Goal: Task Accomplishment & Management: Manage account settings

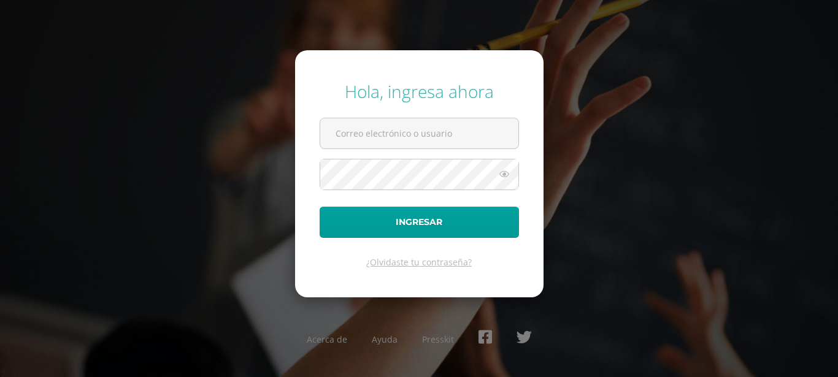
type input "[PERSON_NAME][EMAIL_ADDRESS][PERSON_NAME][DOMAIN_NAME]"
click at [499, 177] on icon at bounding box center [504, 174] width 16 height 15
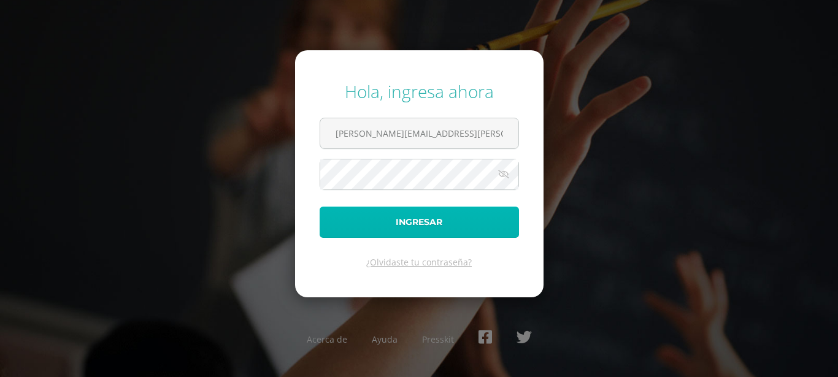
click at [390, 213] on button "Ingresar" at bounding box center [419, 222] width 199 height 31
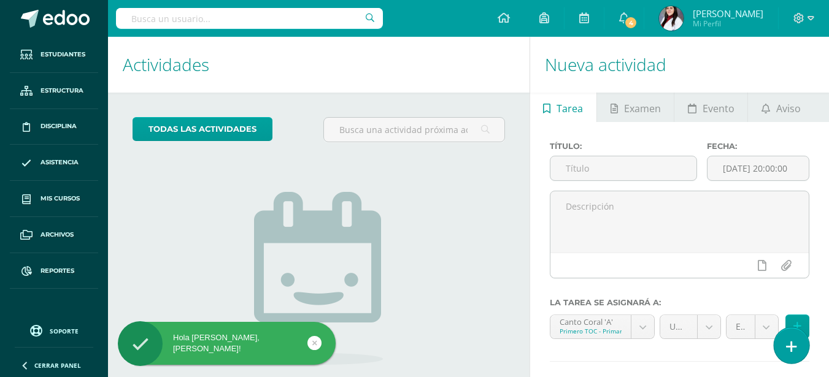
click at [790, 349] on icon at bounding box center [791, 347] width 11 height 14
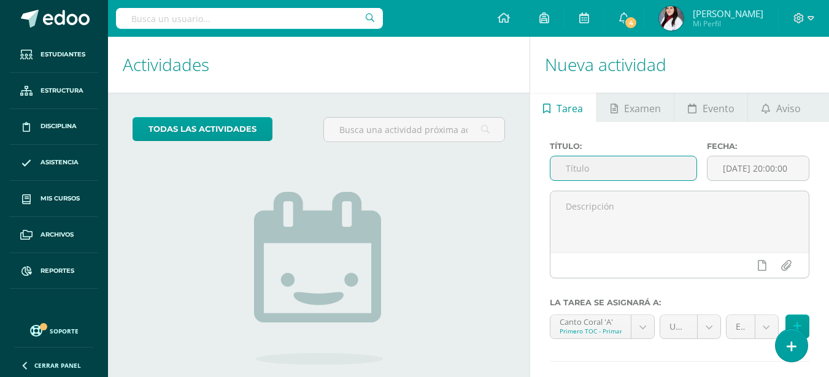
click at [603, 172] on input "text" at bounding box center [623, 168] width 146 height 24
type input "U3Q4S1"
click at [751, 167] on input "[DATE] 20:00:00" at bounding box center [757, 168] width 101 height 24
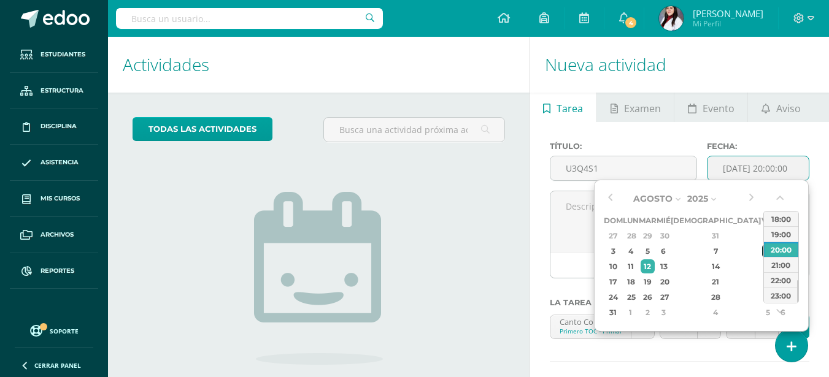
click at [762, 252] on div "8" at bounding box center [767, 251] width 11 height 14
type input "2025-08-08 20:00"
click at [762, 252] on div "8" at bounding box center [767, 251] width 11 height 14
click at [720, 252] on textarea at bounding box center [679, 221] width 258 height 61
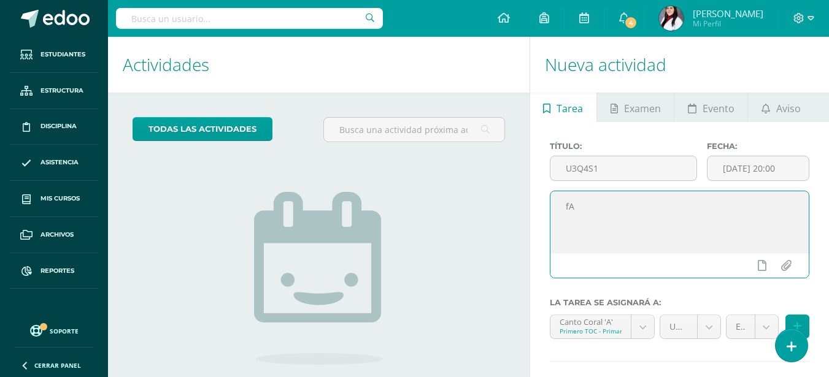
type textarea "f"
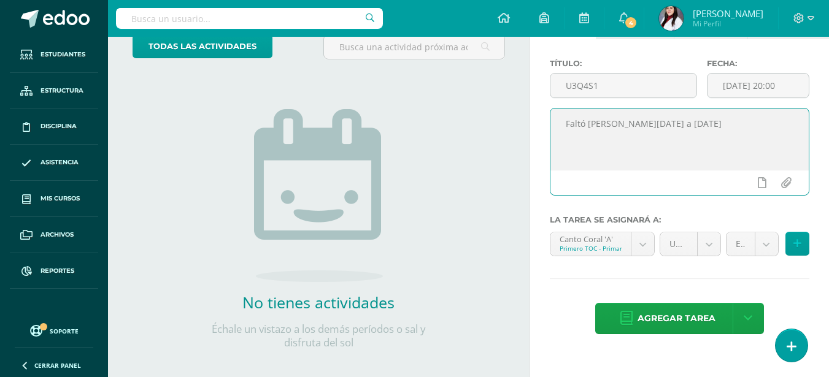
scroll to position [94, 0]
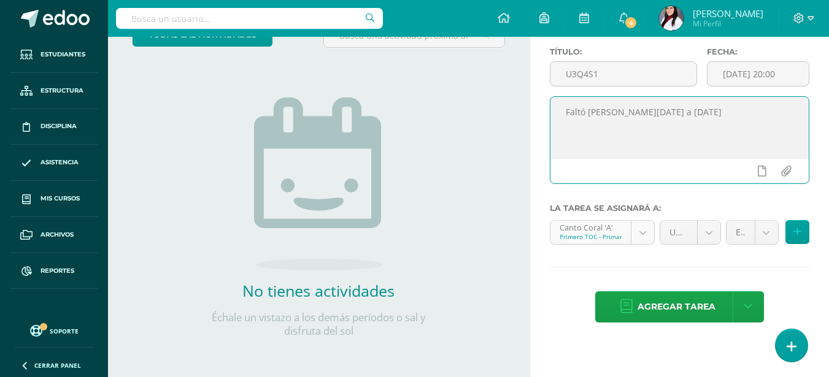
type textarea "Faltó [PERSON_NAME][DATE] a [DATE]"
click at [642, 234] on body "Hola Joselinne Pamela, bienvenido a Edoo! Estudiantes Estructura Disciplina Asi…" at bounding box center [414, 94] width 829 height 377
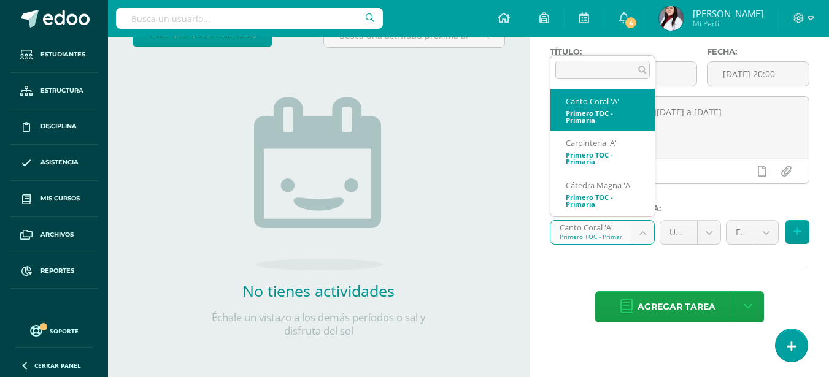
click at [642, 234] on body "Hola Joselinne Pamela, bienvenido a Edoo! Estudiantes Estructura Disciplina Asi…" at bounding box center [414, 94] width 829 height 377
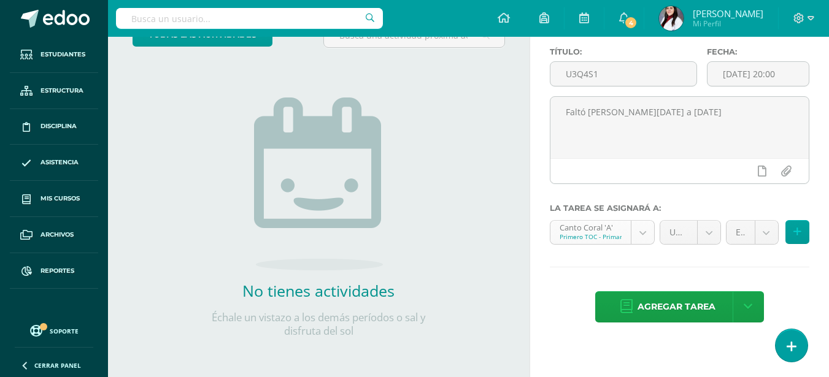
click at [642, 234] on body "Hola Joselinne Pamela, bienvenido a Edoo! Estudiantes Estructura Disciplina Asi…" at bounding box center [414, 94] width 829 height 377
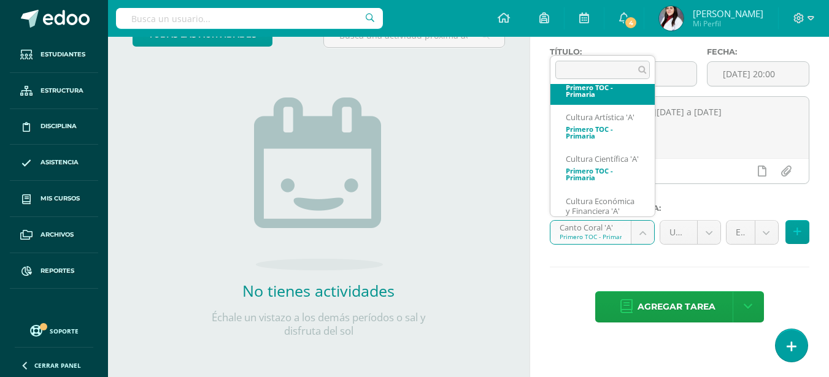
scroll to position [131, 0]
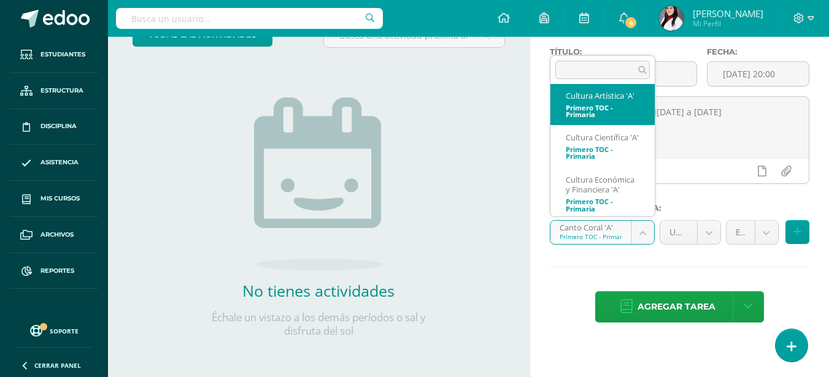
select select "128445"
click at [595, 117] on textarea "Faltó [PERSON_NAME][DATE] a [DATE]" at bounding box center [679, 127] width 258 height 61
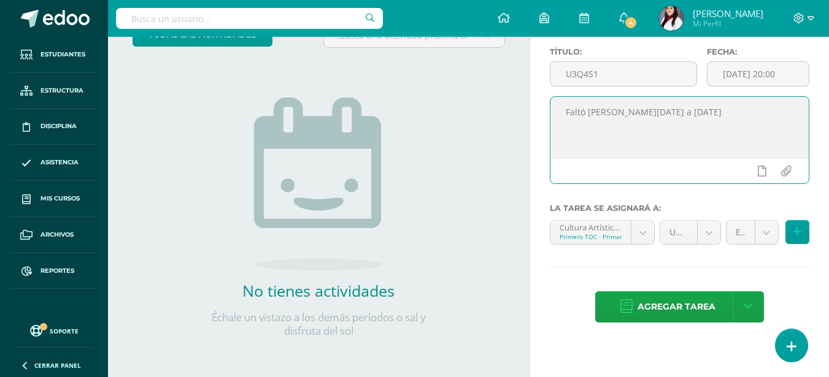
click at [757, 230] on body "Hola Joselinne Pamela, bienvenido a Edoo! Estudiantes Estructura Disciplina Asi…" at bounding box center [414, 94] width 829 height 377
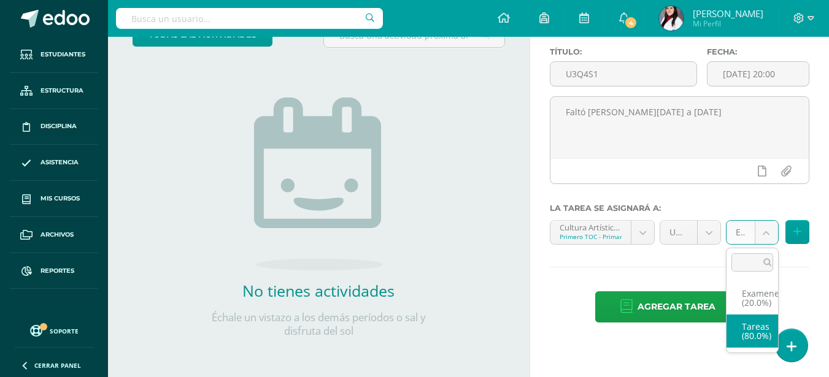
select select "128454"
click at [753, 322] on link at bounding box center [748, 306] width 31 height 31
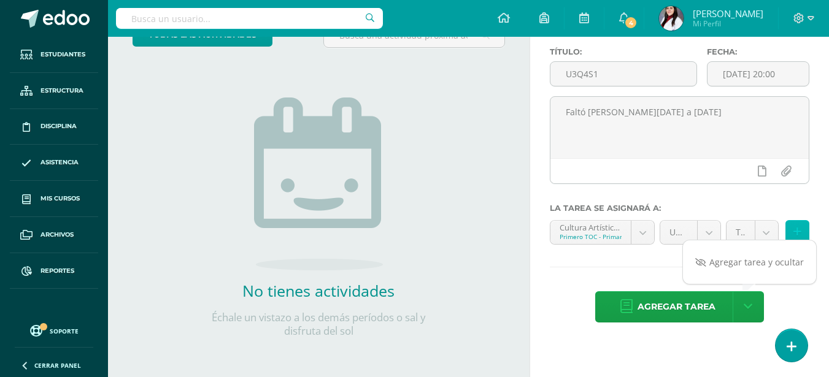
click at [791, 232] on button at bounding box center [797, 232] width 24 height 24
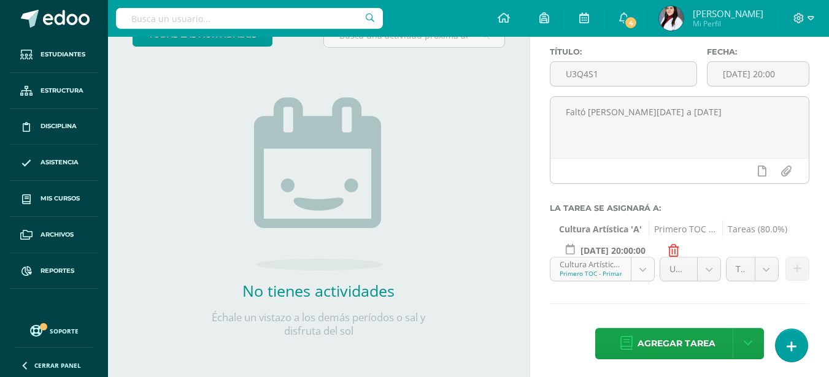
click at [647, 268] on body "Hola Joselinne Pamela, bienvenido a Edoo! Estudiantes Estructura Disciplina Asi…" at bounding box center [414, 94] width 829 height 377
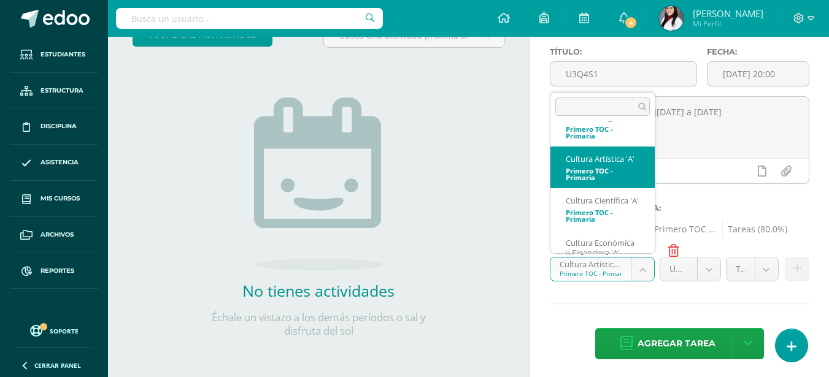
scroll to position [122, 0]
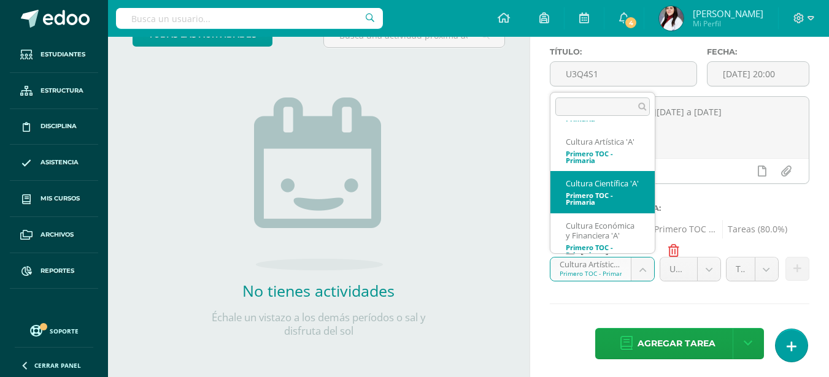
select select "128328"
click at [599, 212] on label "La tarea se asignará a:" at bounding box center [680, 208] width 260 height 9
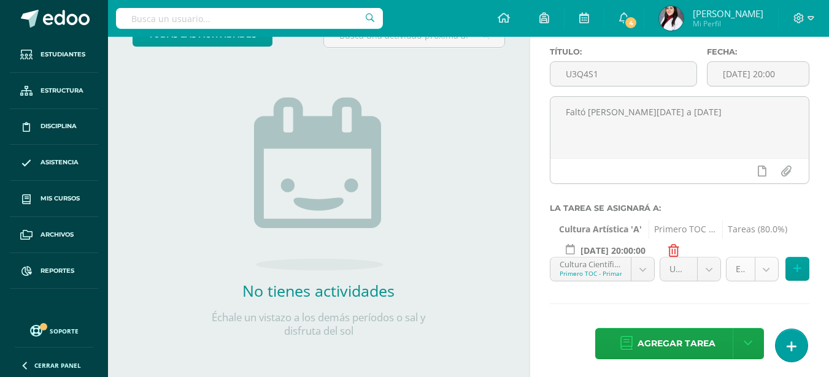
click at [757, 269] on body "Hola Joselinne Pamela, bienvenido a Edoo! Estudiantes Estructura Disciplina Asi…" at bounding box center [414, 94] width 829 height 377
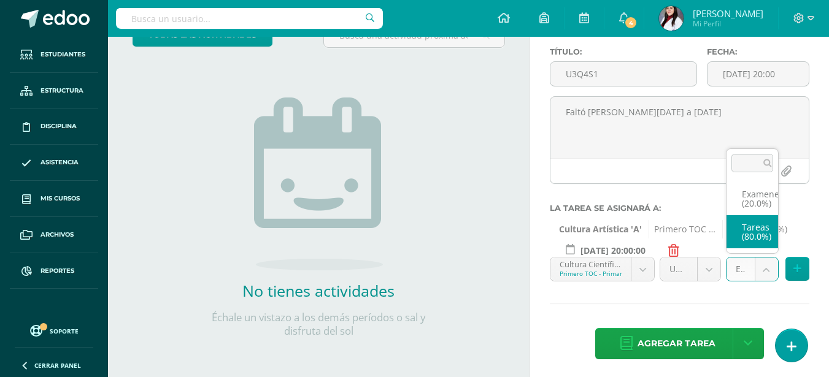
select select "128337"
click at [755, 234] on span "Tareas (80.0%)" at bounding box center [754, 229] width 65 height 18
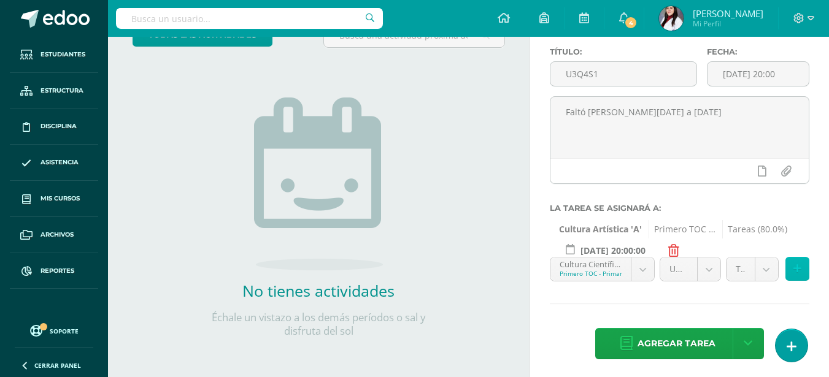
click at [797, 268] on icon at bounding box center [797, 269] width 8 height 10
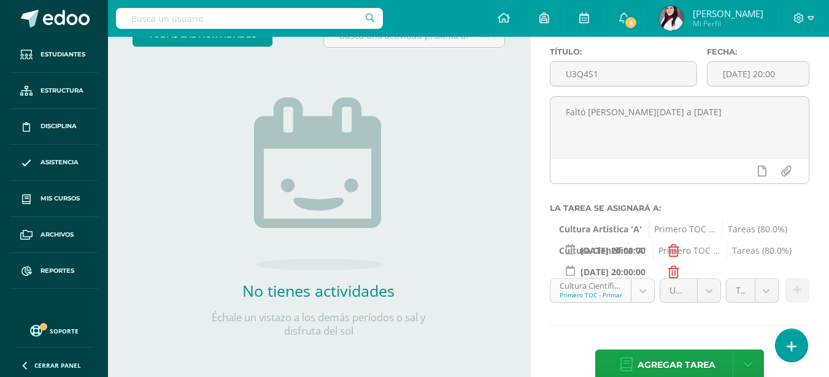
click at [645, 283] on body "Hola Joselinne Pamela, bienvenido a Edoo! Estudiantes Estructura Disciplina Asi…" at bounding box center [414, 94] width 829 height 377
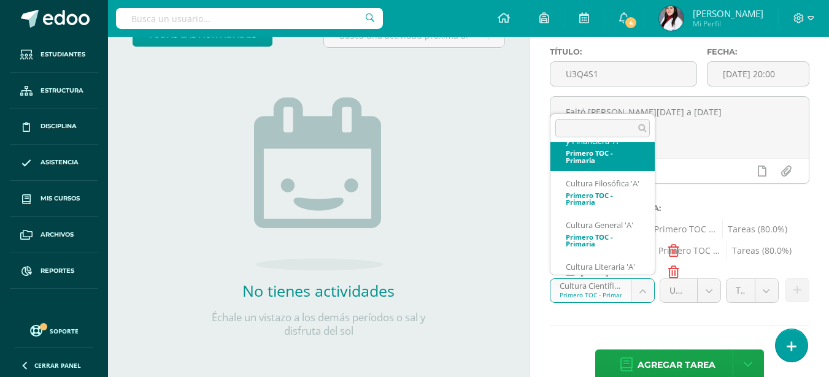
scroll to position [255, 0]
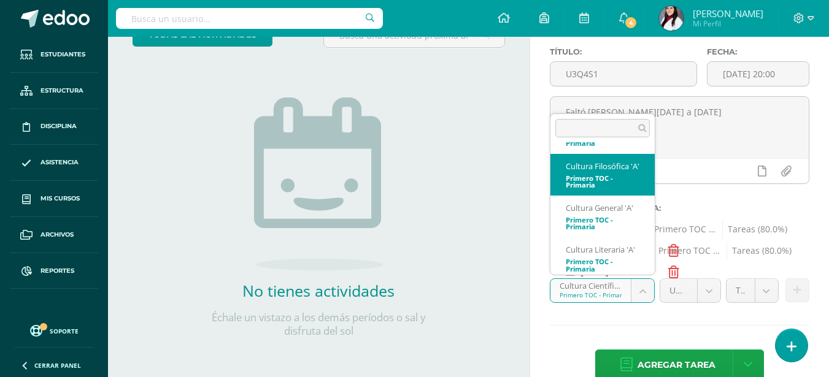
select select "128536"
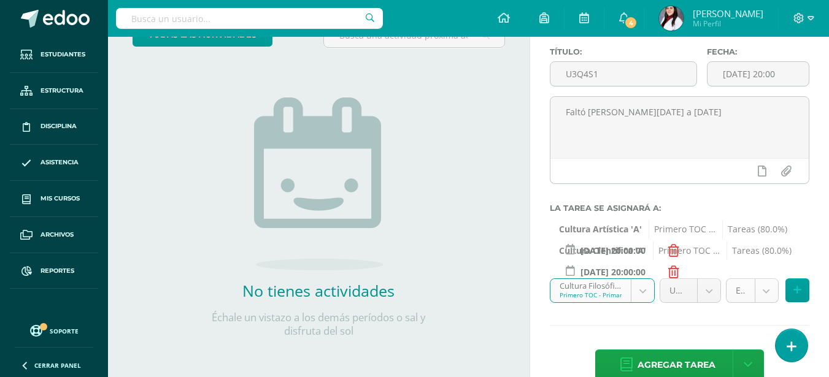
click at [758, 283] on body "Hola Joselinne Pamela, bienvenido a Edoo! Estudiantes Estructura Disciplina Asi…" at bounding box center [414, 94] width 829 height 377
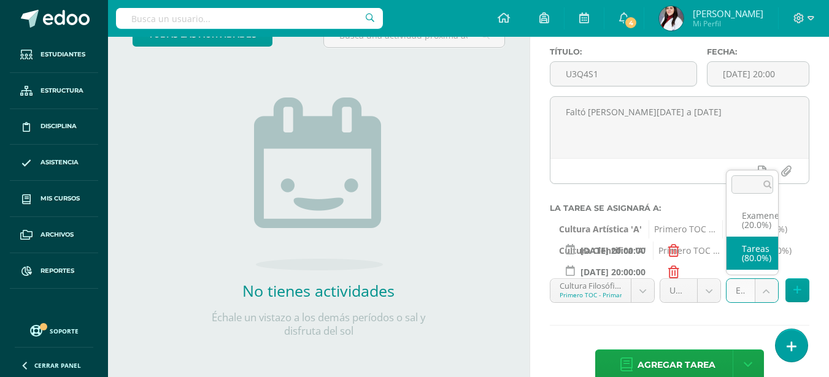
select select "128545"
click at [801, 285] on button at bounding box center [797, 291] width 24 height 24
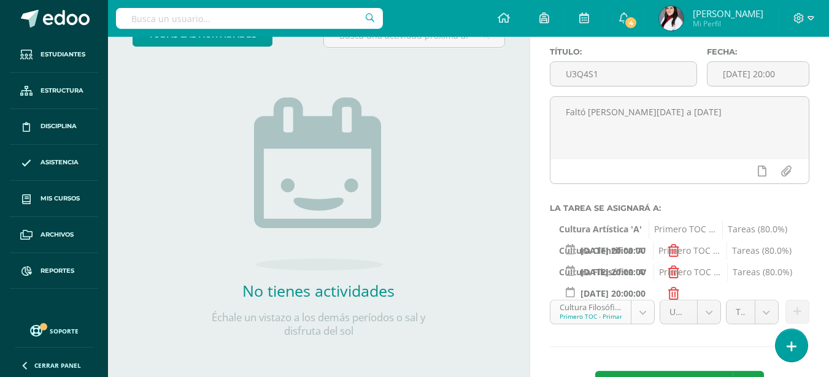
click at [636, 283] on body "Hola Joselinne Pamela, bienvenido a Edoo! Estudiantes Estructura Disciplina Asi…" at bounding box center [414, 94] width 829 height 377
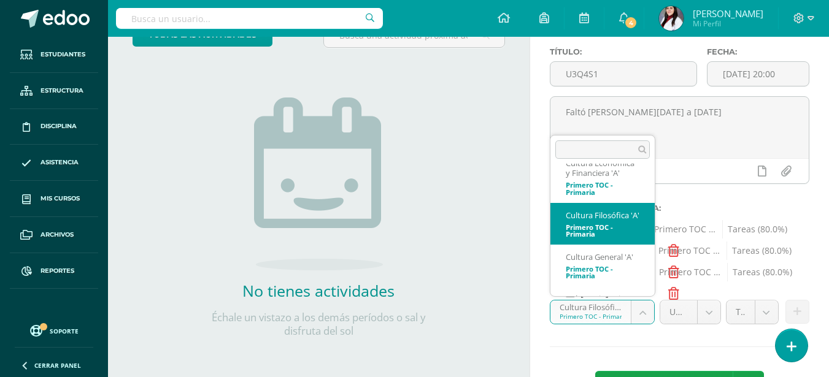
scroll to position [289, 0]
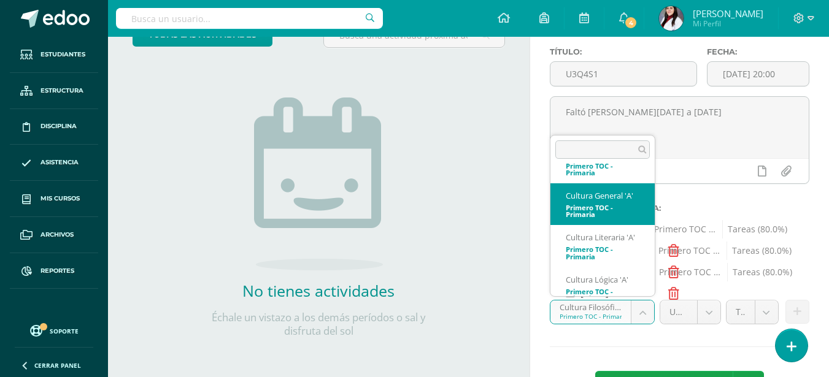
select select "128406"
click at [599, 249] on input "[DATE] 20:00:00" at bounding box center [612, 251] width 107 height 24
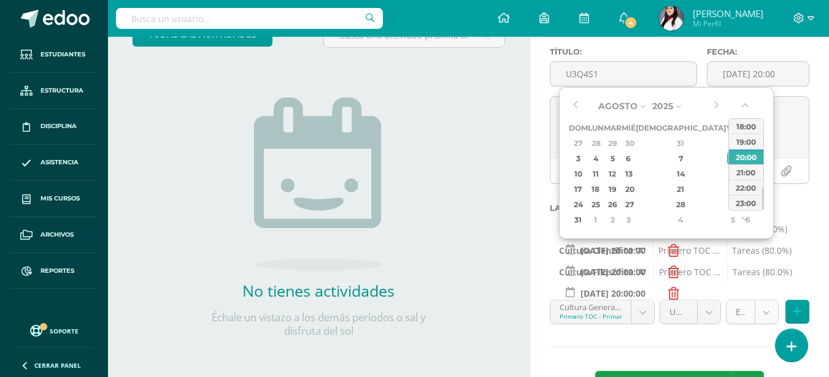
type input "[DATE] 20:00:00"
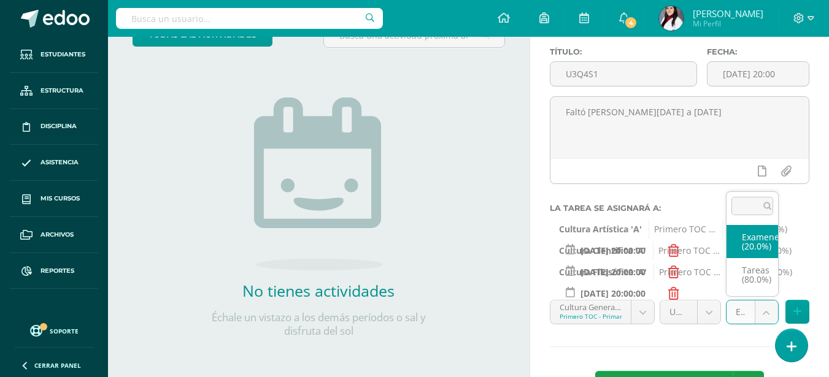
click at [760, 283] on body "Hola Joselinne Pamela, bienvenido a Edoo! Estudiantes Estructura Disciplina Asi…" at bounding box center [414, 94] width 829 height 377
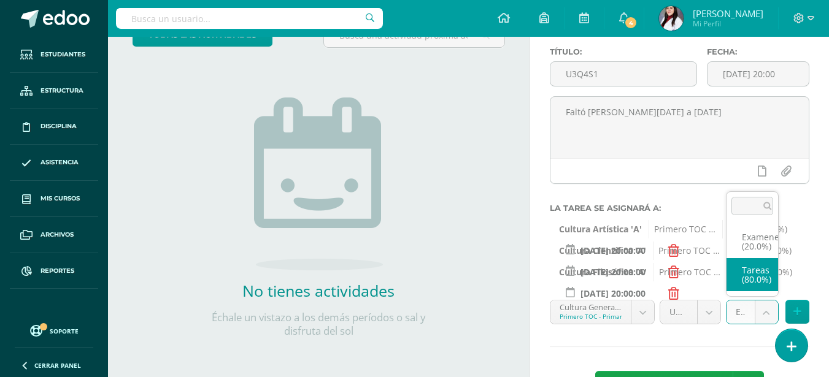
select select "128415"
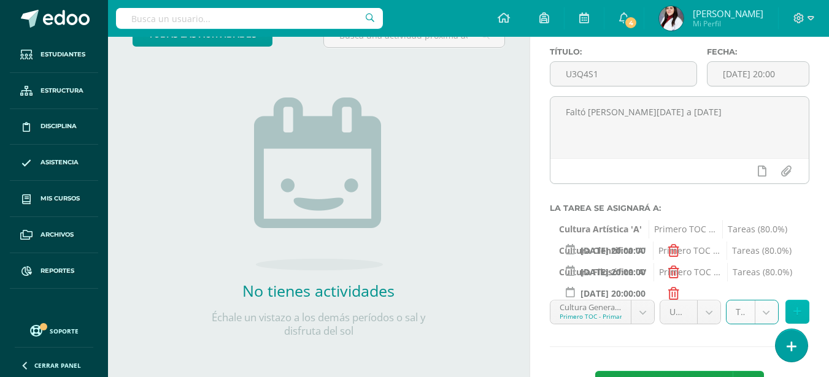
click at [791, 308] on button at bounding box center [797, 312] width 24 height 24
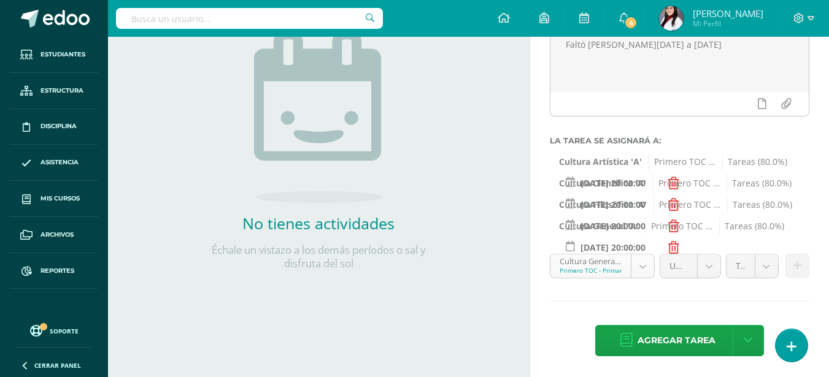
scroll to position [163, 0]
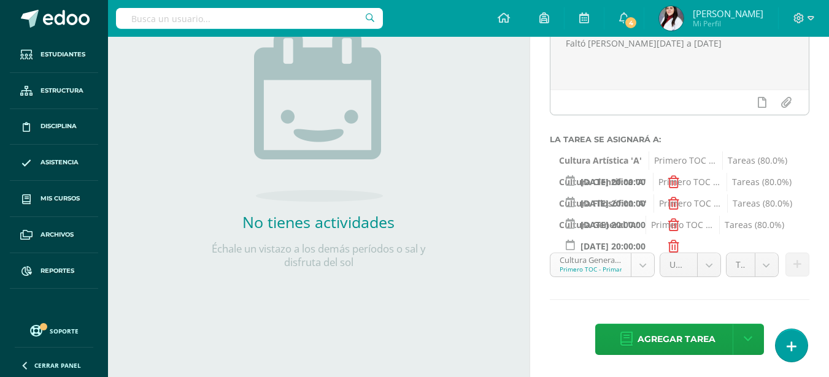
click at [635, 214] on body "Hola Joselinne Pamela, bienvenido a Edoo! Estudiantes Estructura Disciplina Asi…" at bounding box center [414, 25] width 829 height 377
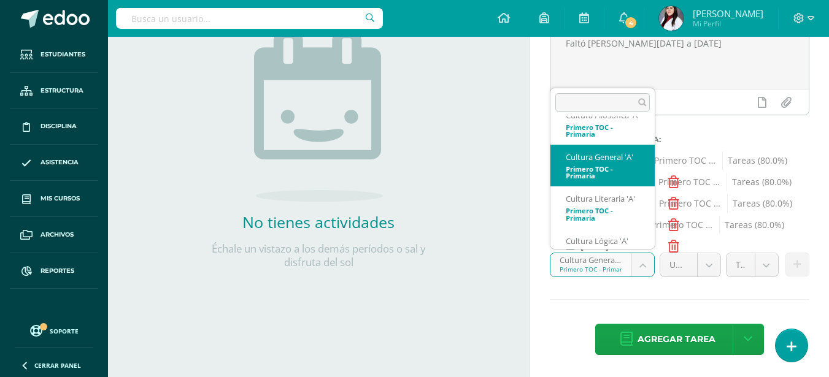
scroll to position [345, 0]
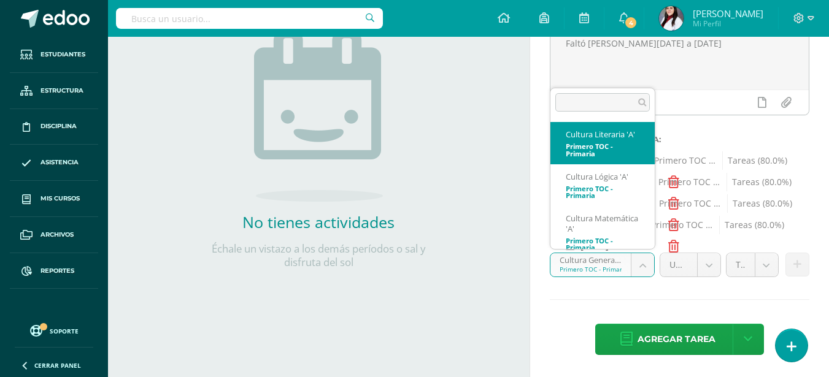
select select "128211"
click at [605, 212] on input "[DATE] 20:00:00" at bounding box center [612, 203] width 107 height 24
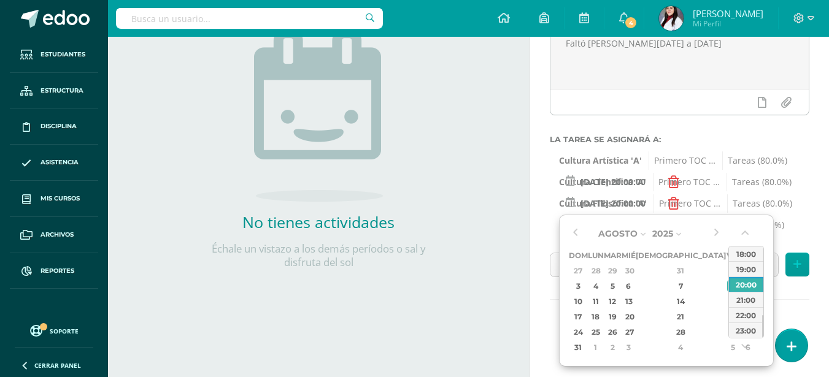
type input "[DATE] 20:00:00"
click at [553, 214] on body "Hola Joselinne Pamela, bienvenido a Edoo! Estudiantes Estructura Disciplina Asi…" at bounding box center [414, 25] width 829 height 377
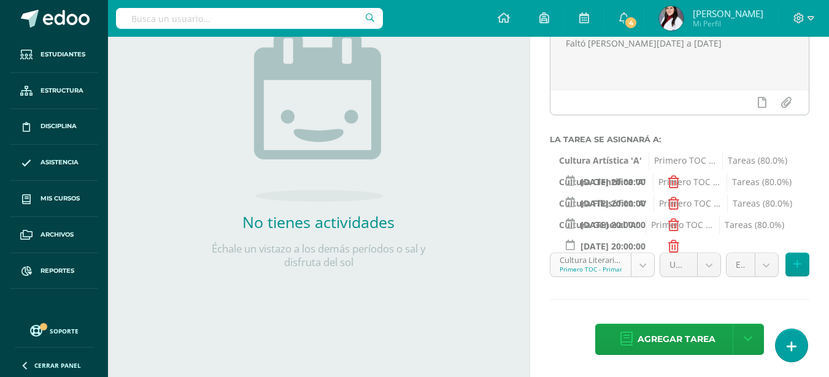
click at [555, 214] on body "Hola Joselinne Pamela, bienvenido a Edoo! Estudiantes Estructura Disciplina Asi…" at bounding box center [414, 25] width 829 height 377
click at [586, 214] on body "Hola Joselinne Pamela, bienvenido a Edoo! Estudiantes Estructura Disciplina Asi…" at bounding box center [414, 25] width 829 height 377
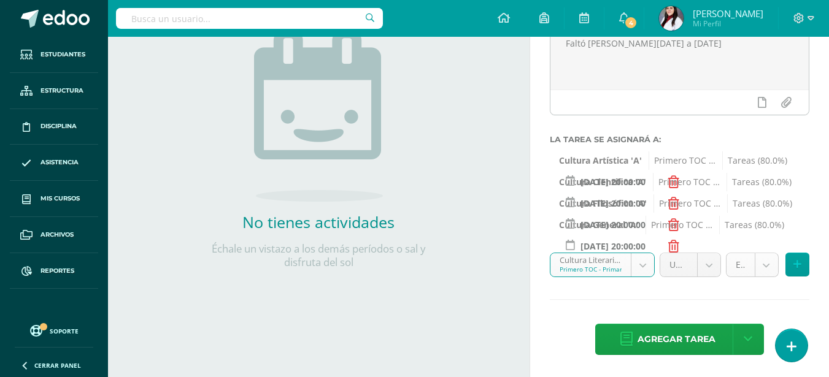
click at [766, 214] on body "Hola Joselinne Pamela, bienvenido a Edoo! Estudiantes Estructura Disciplina Asi…" at bounding box center [414, 25] width 829 height 377
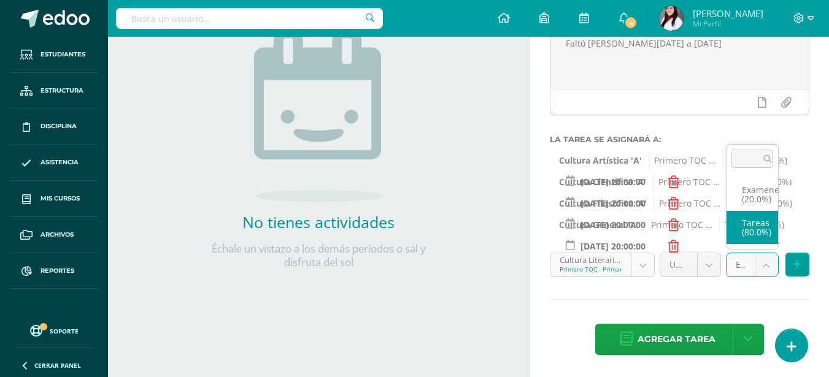
select select "128220"
click at [752, 239] on div "Título: U3Q4S1 Fecha: 2025-08-08 20:00 Faltó catalina de martes a viernes La ta…" at bounding box center [679, 168] width 299 height 418
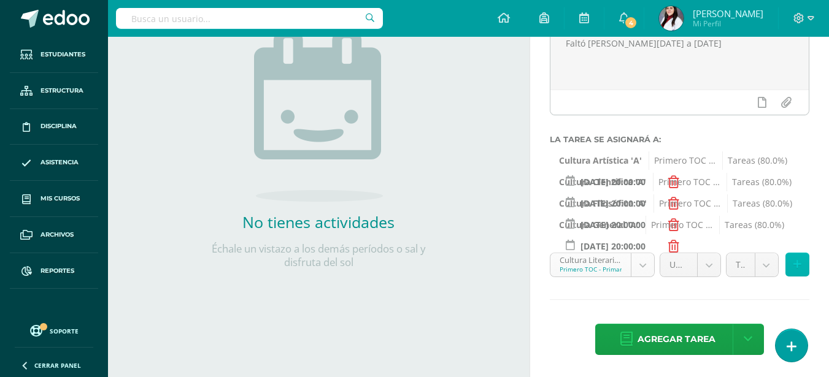
click at [791, 263] on button at bounding box center [797, 265] width 24 height 24
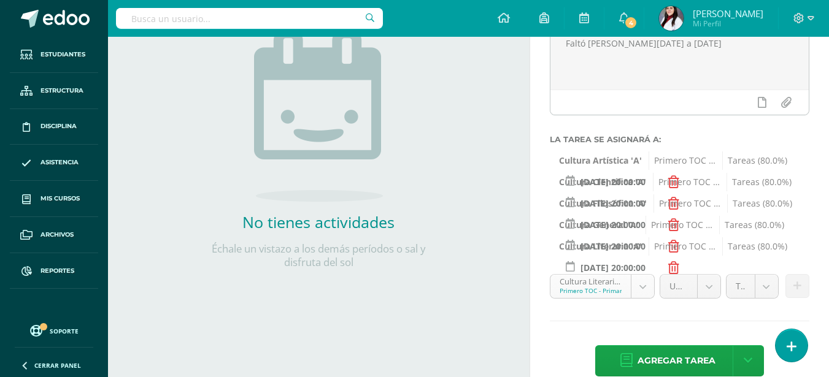
click at [633, 214] on body "Hola Joselinne Pamela, bienvenido a Edoo! Estudiantes Estructura Disciplina Asi…" at bounding box center [414, 25] width 829 height 377
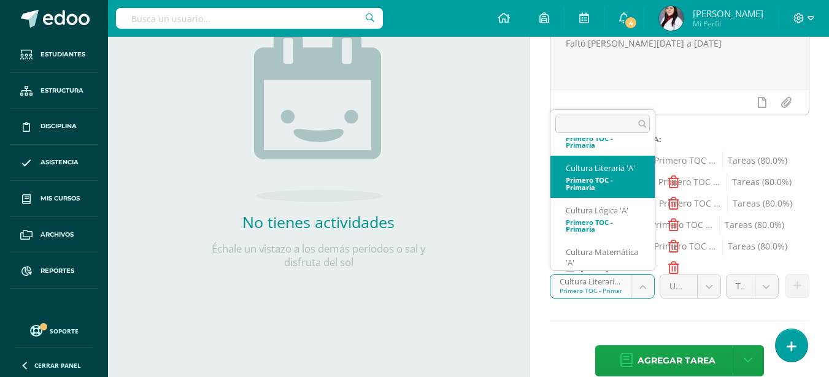
scroll to position [394, 0]
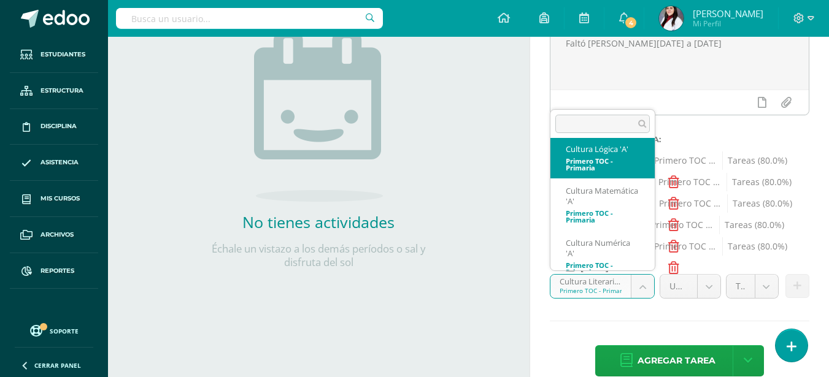
select select "128302"
click at [580, 233] on link at bounding box center [570, 224] width 24 height 24
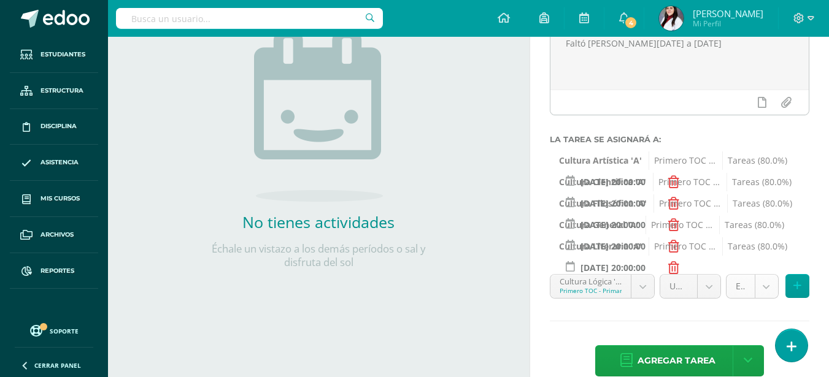
click at [758, 214] on body "Hola Joselinne Pamela, bienvenido a Edoo! Estudiantes Estructura Disciplina Asi…" at bounding box center [414, 25] width 829 height 377
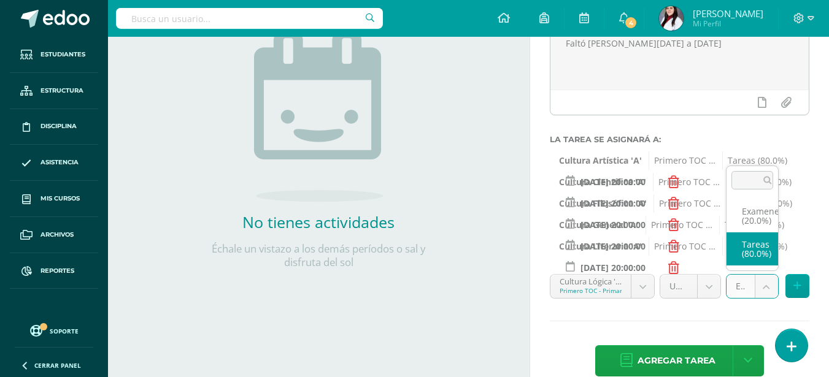
select select "128311"
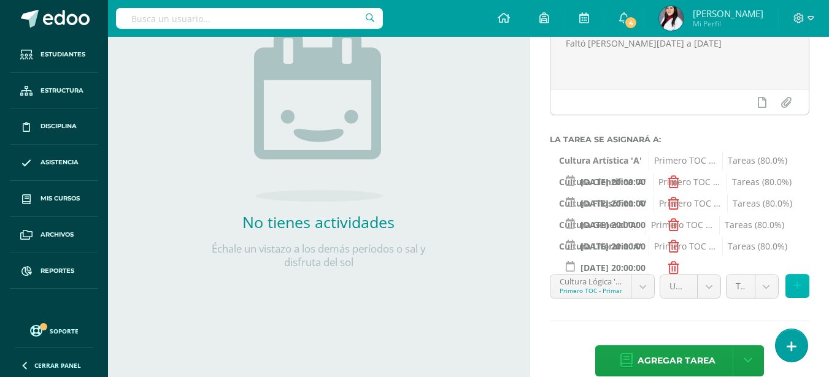
click at [798, 285] on icon at bounding box center [797, 286] width 8 height 10
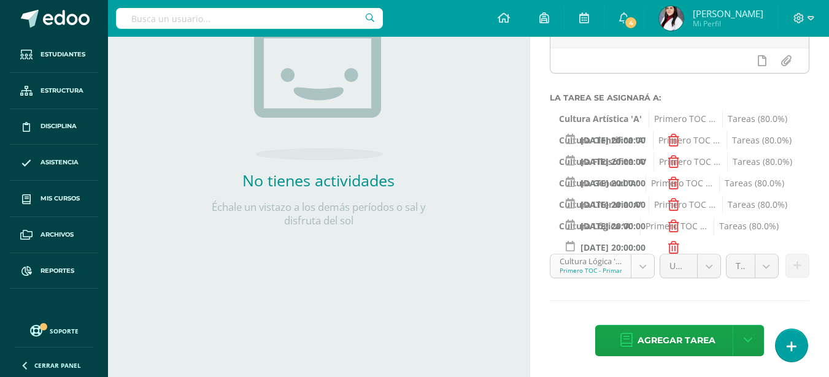
scroll to position [206, 0]
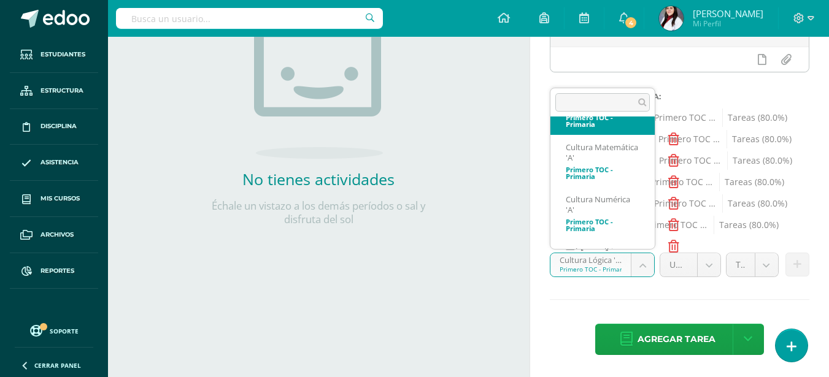
scroll to position [436, 0]
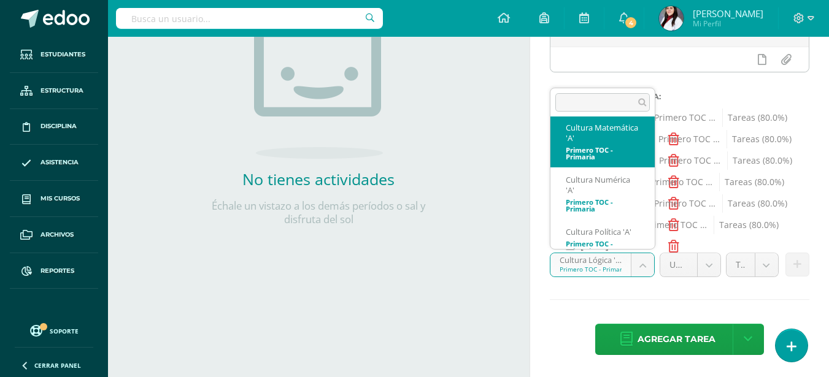
select select "128289"
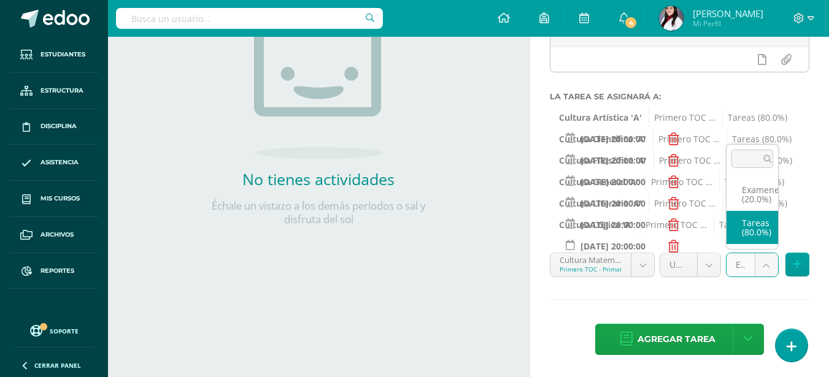
select select "128298"
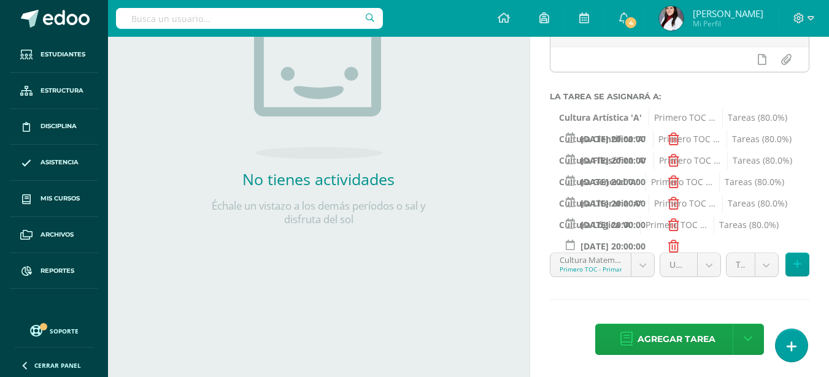
click at [741, 234] on div "Título: U3Q4S1 Fecha: 2025-08-08 20:00 Faltó catalina de martes a viernes La ta…" at bounding box center [679, 146] width 299 height 461
click at [796, 261] on icon at bounding box center [797, 265] width 8 height 10
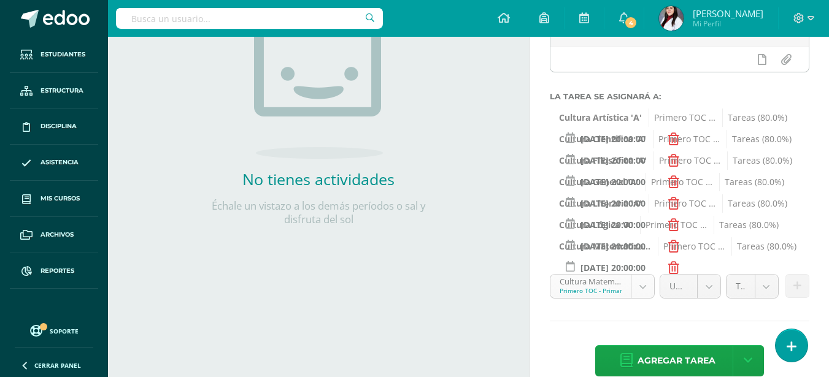
scroll to position [426, 0]
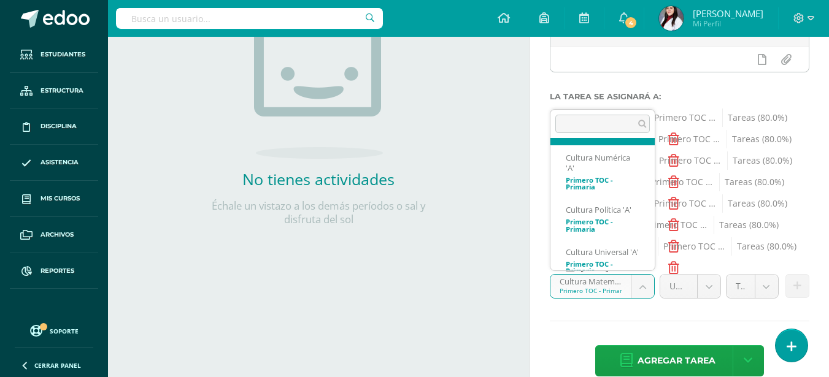
scroll to position [505, 0]
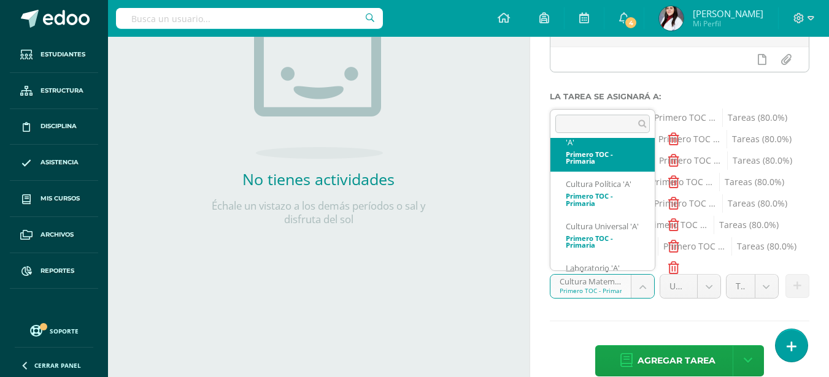
select select "128315"
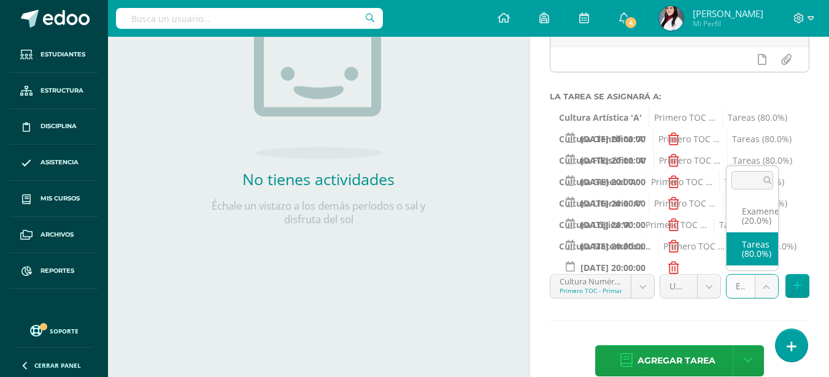
select select "128324"
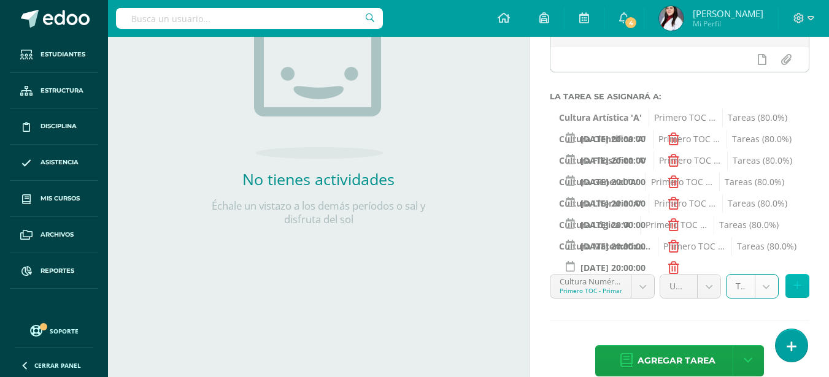
click at [796, 285] on icon at bounding box center [797, 286] width 8 height 10
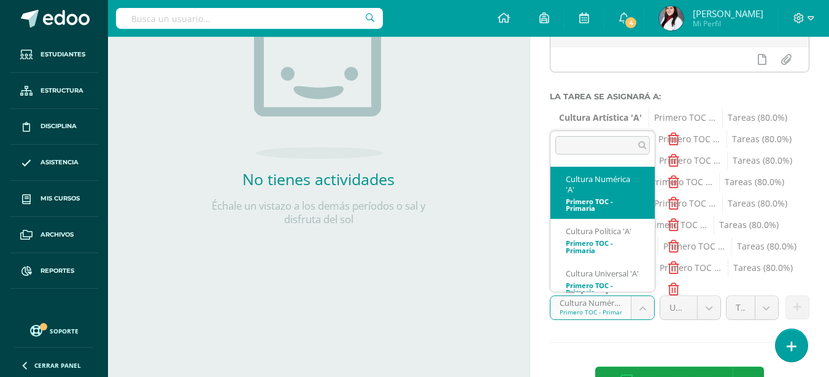
scroll to position [541, 0]
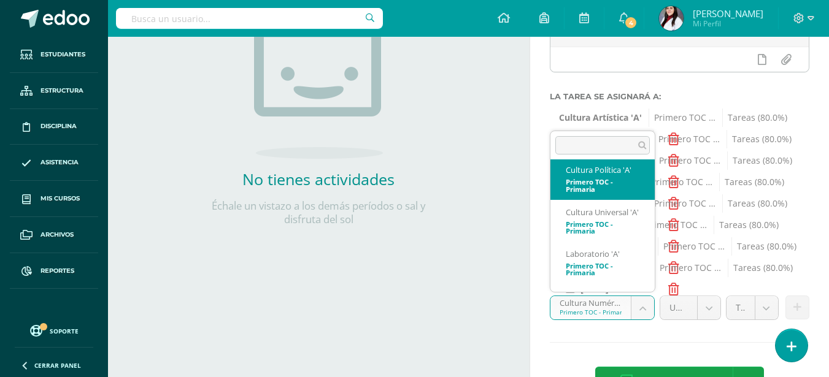
select select "128380"
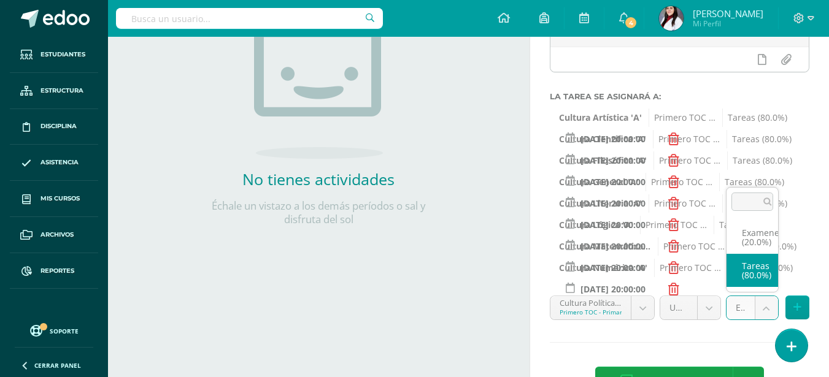
select select "128389"
click at [736, 273] on span "Tareas (80.0%)" at bounding box center [760, 268] width 65 height 18
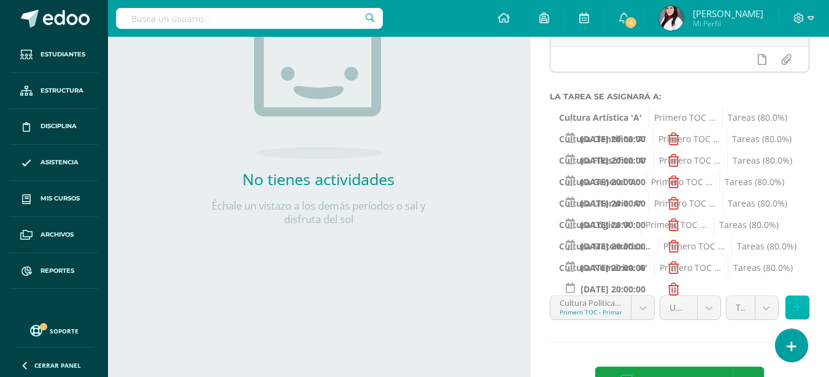
click at [793, 305] on button at bounding box center [797, 308] width 24 height 24
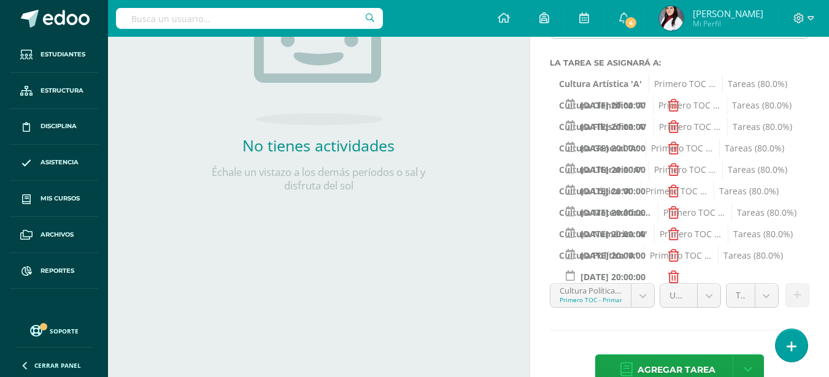
scroll to position [271, 0]
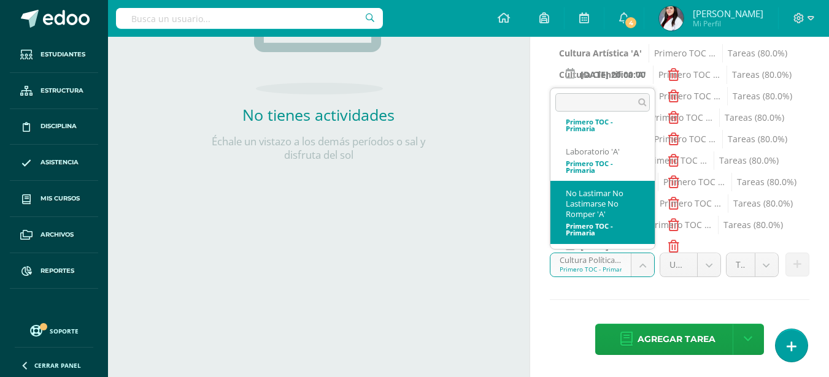
scroll to position [693, 0]
select select "128523"
click at [590, 200] on input "2025-08-08 20:00:00" at bounding box center [612, 203] width 107 height 24
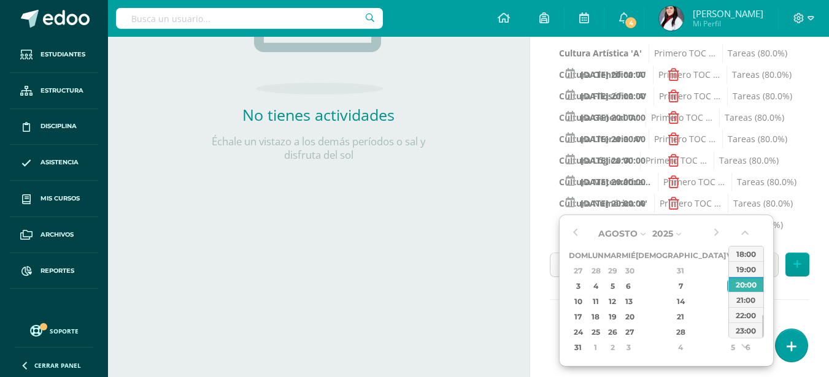
type input "2025-08-08 20:00:00"
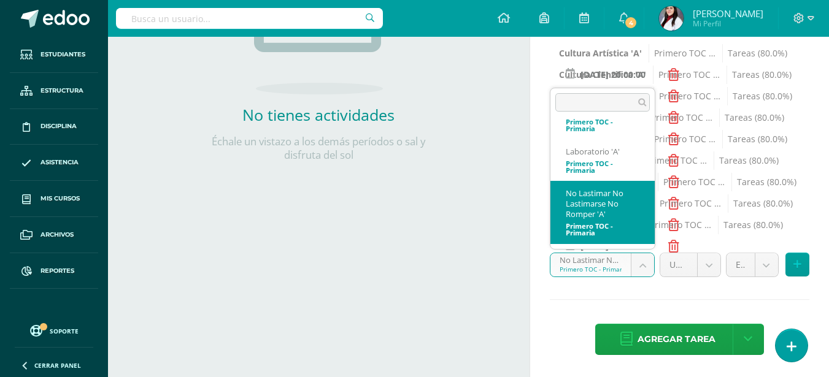
scroll to position [688, 0]
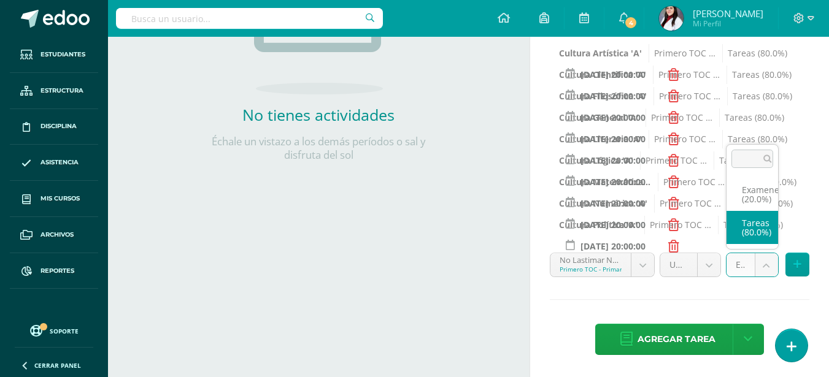
select select "128532"
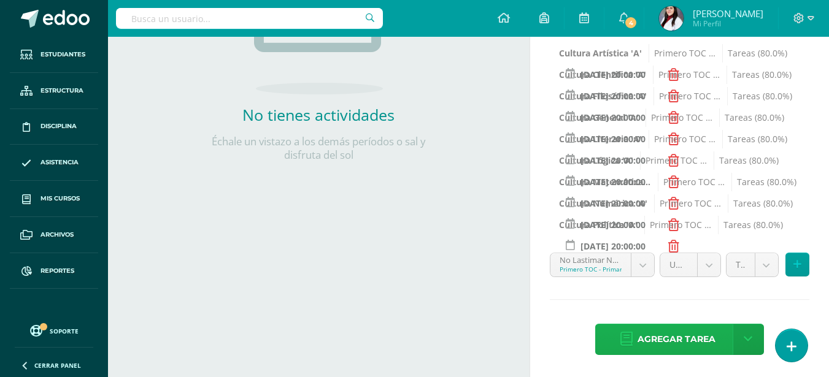
click at [695, 336] on span "Agregar tarea" at bounding box center [676, 340] width 78 height 30
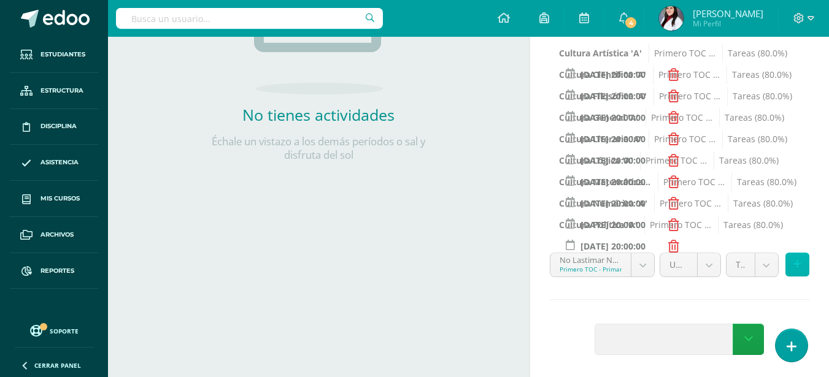
click at [790, 263] on button at bounding box center [797, 265] width 24 height 24
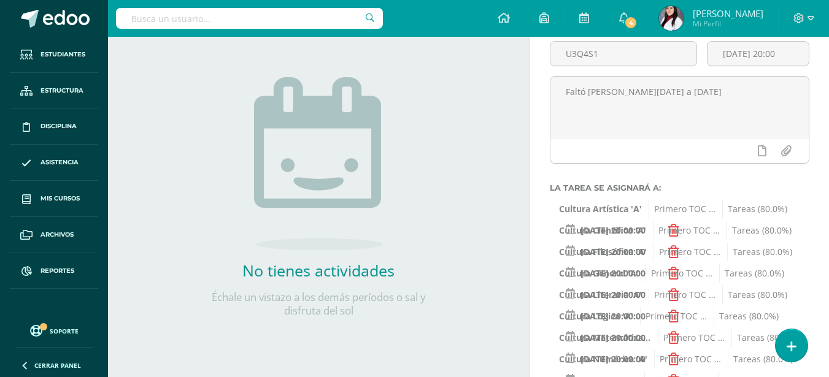
scroll to position [123, 0]
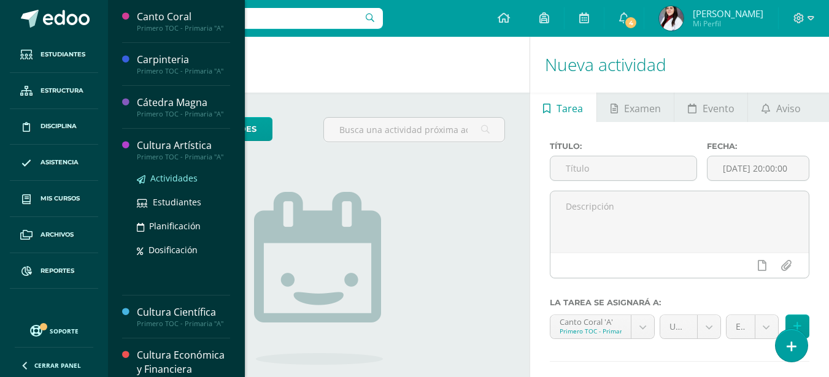
click at [178, 178] on span "Actividades" at bounding box center [173, 178] width 47 height 12
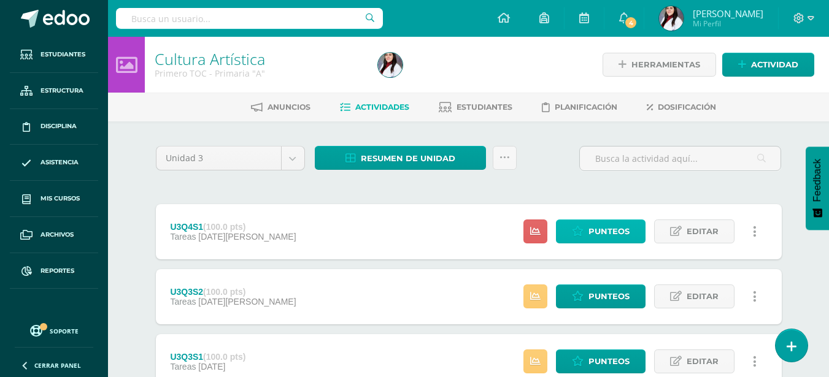
click at [596, 232] on span "Punteos" at bounding box center [608, 231] width 41 height 23
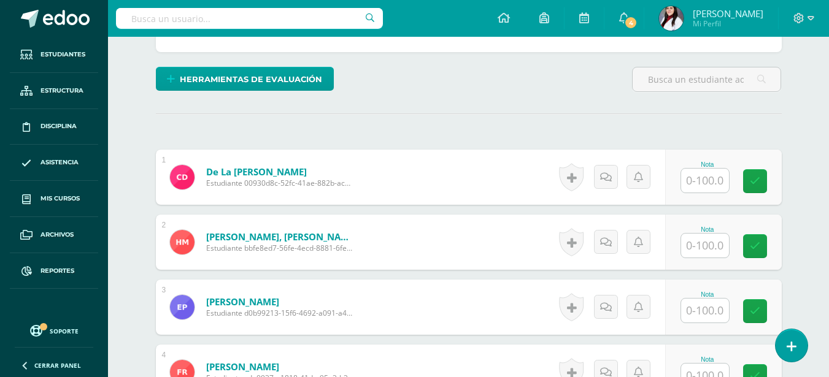
scroll to position [315, 0]
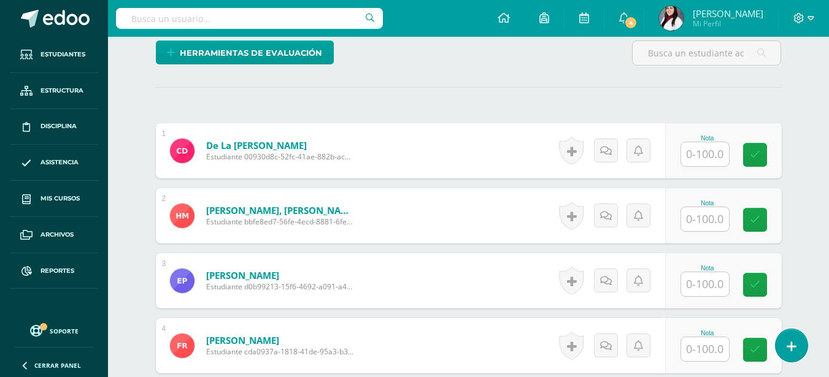
click at [699, 160] on input "text" at bounding box center [705, 154] width 48 height 24
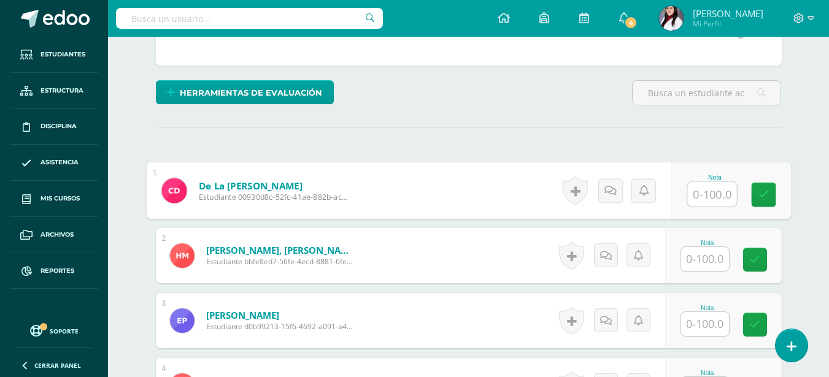
scroll to position [307, 0]
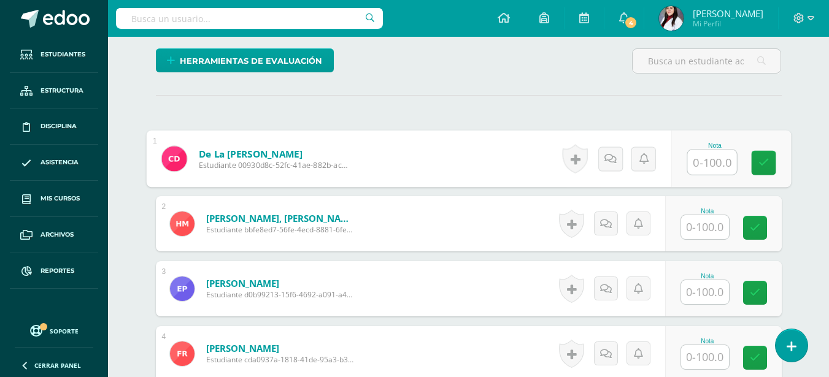
click at [710, 233] on input "text" at bounding box center [705, 227] width 48 height 24
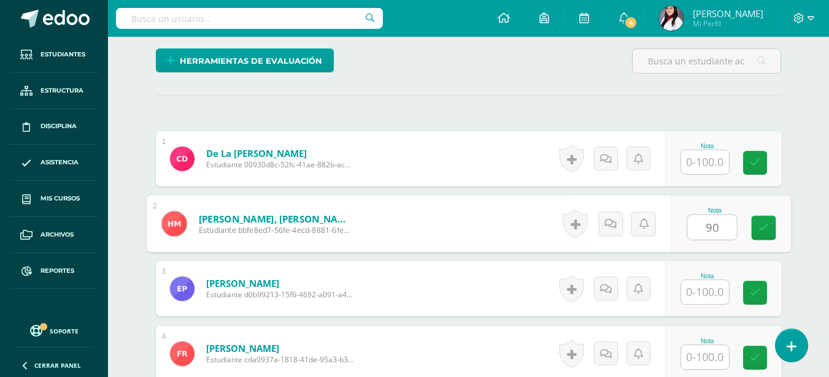
type input "90"
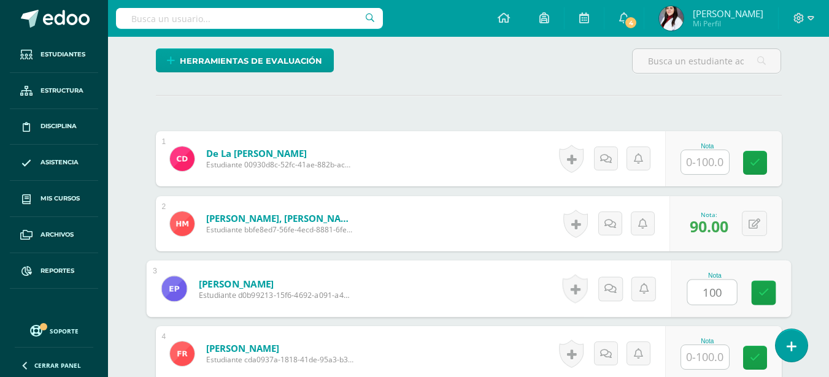
type input "100"
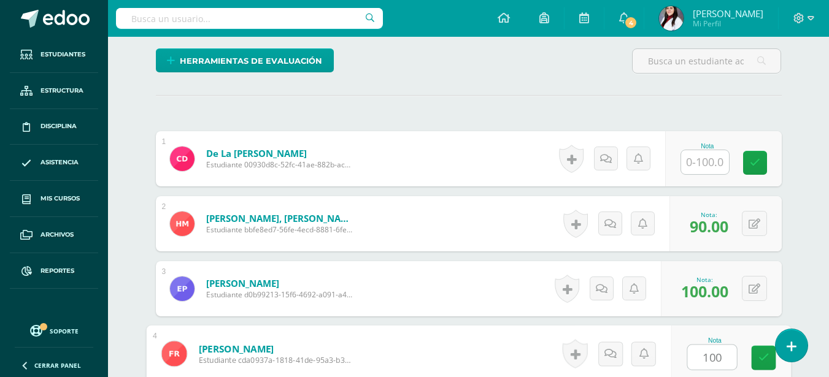
type input "100"
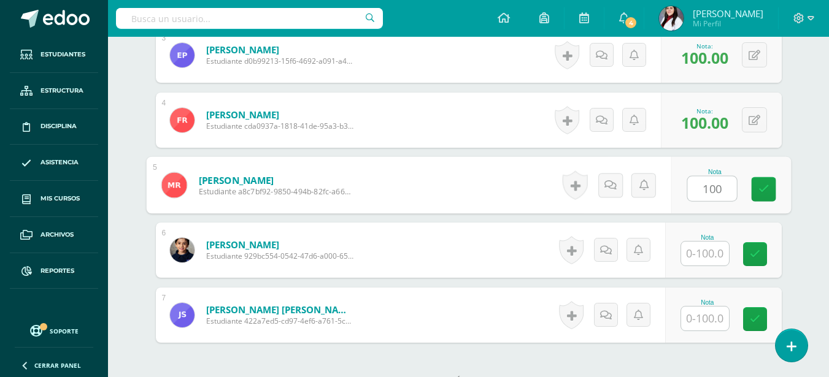
type input "100"
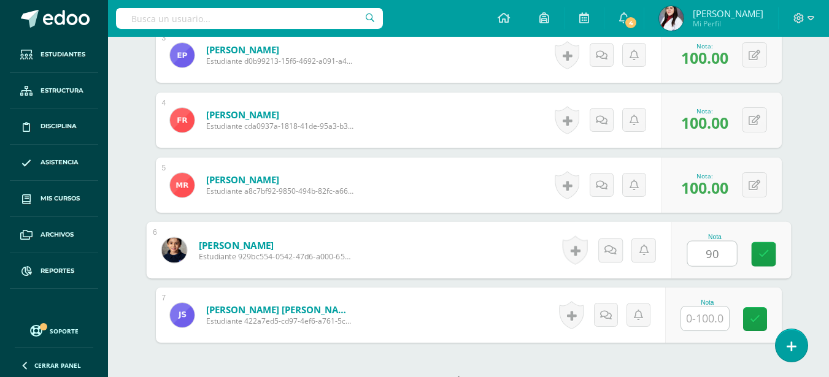
type input "90"
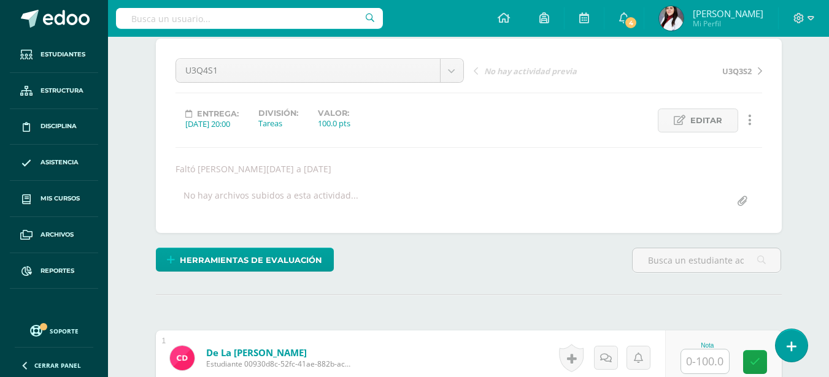
scroll to position [0, 0]
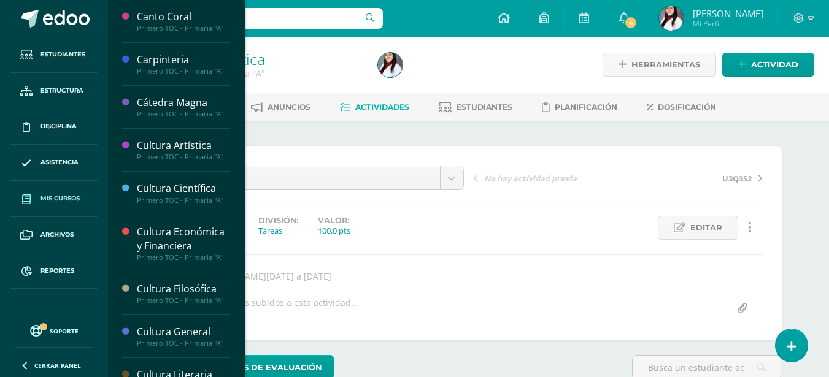
click at [44, 193] on link "Mis cursos" at bounding box center [54, 199] width 88 height 36
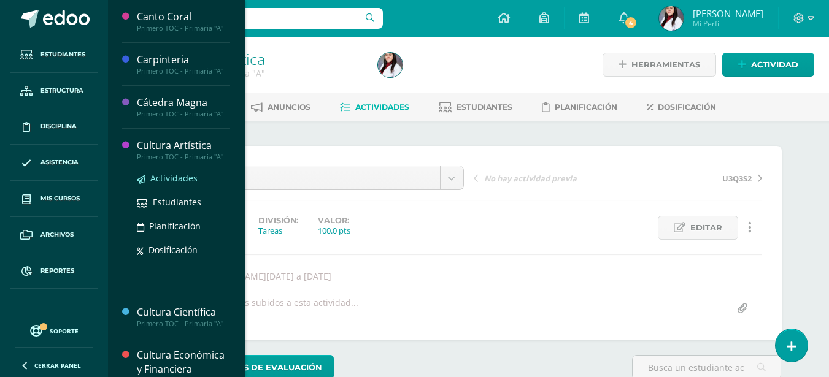
scroll to position [61, 0]
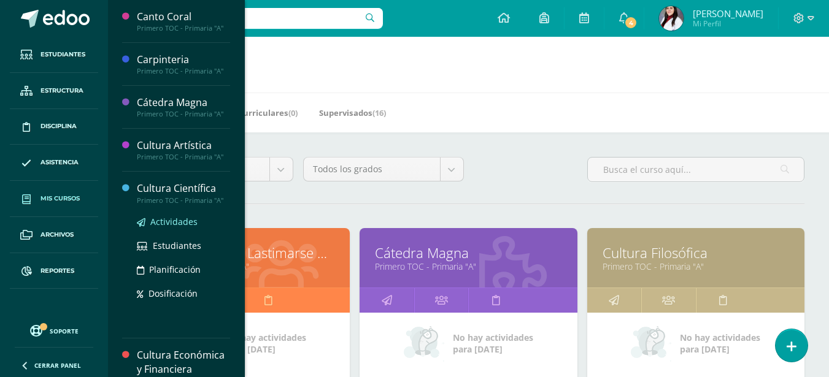
click at [174, 220] on span "Actividades" at bounding box center [173, 222] width 47 height 12
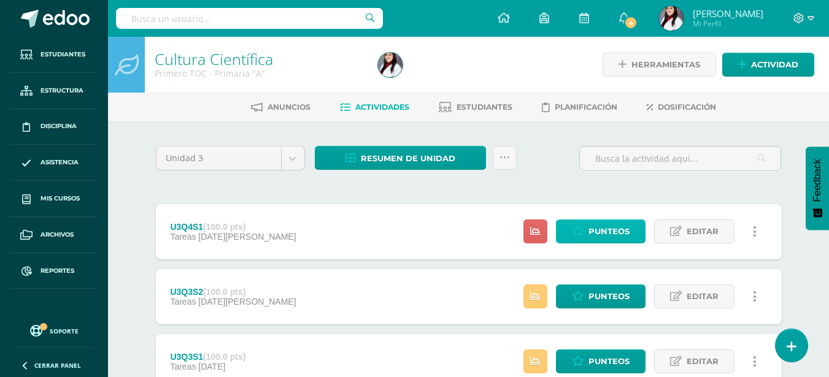
click at [599, 230] on span "Punteos" at bounding box center [608, 231] width 41 height 23
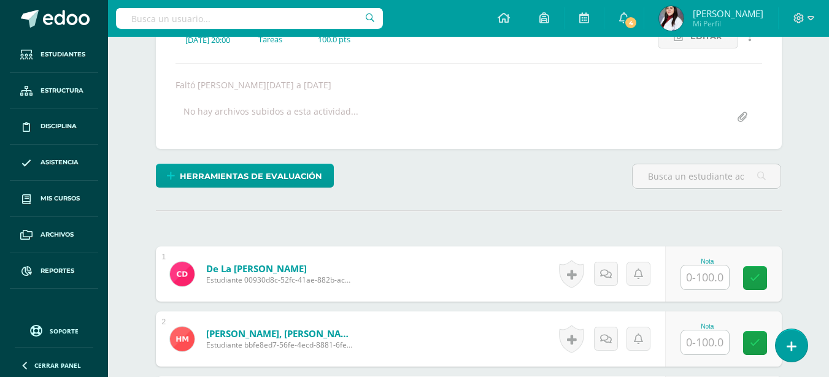
scroll to position [192, 0]
click at [698, 280] on input "text" at bounding box center [705, 277] width 48 height 24
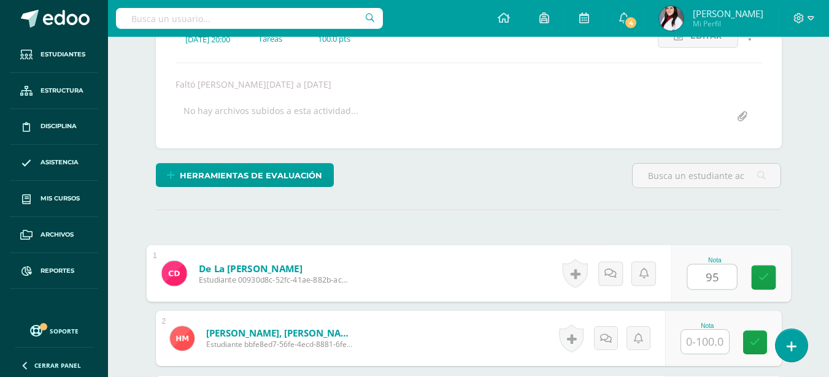
type input "95"
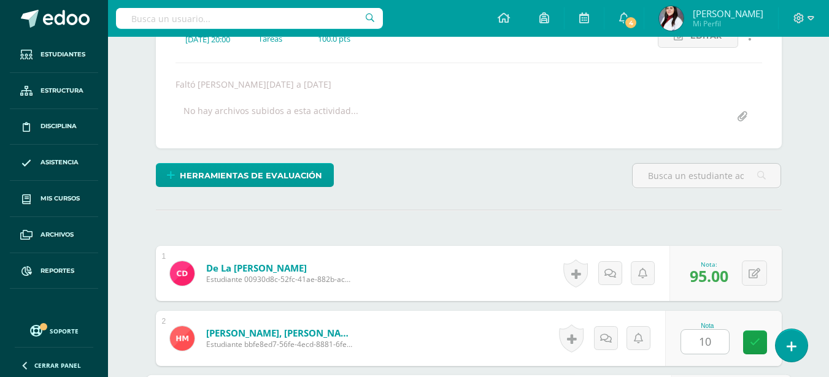
scroll to position [410, 0]
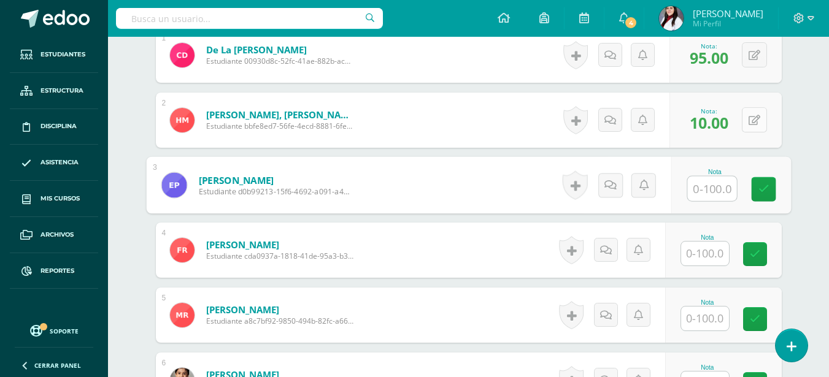
click at [752, 118] on icon at bounding box center [755, 120] width 12 height 10
click at [752, 118] on button at bounding box center [754, 119] width 25 height 25
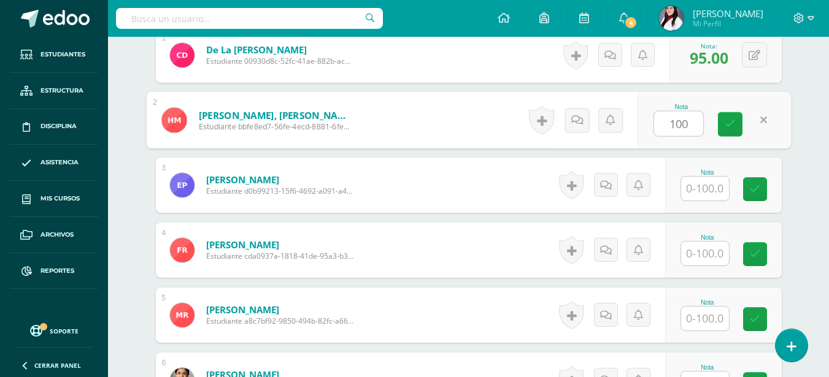
type input "100"
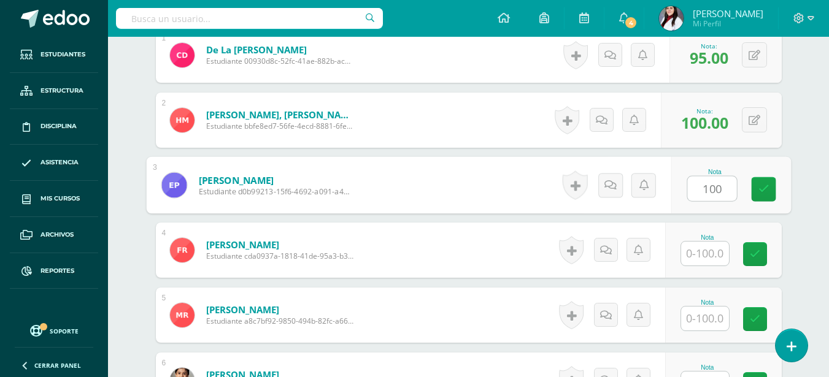
type input "100"
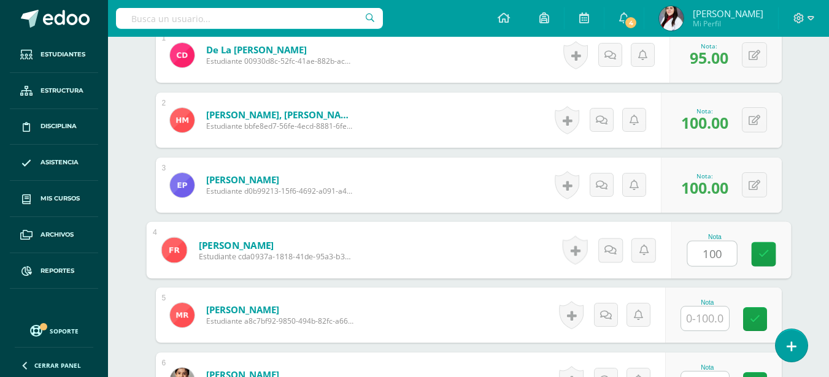
type input "100"
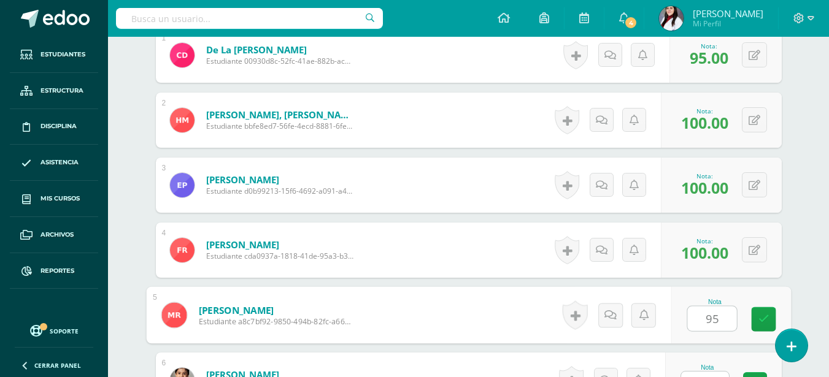
type input "95"
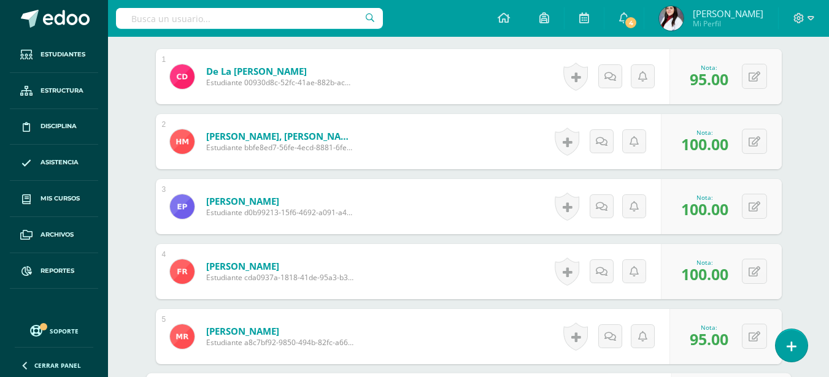
scroll to position [368, 0]
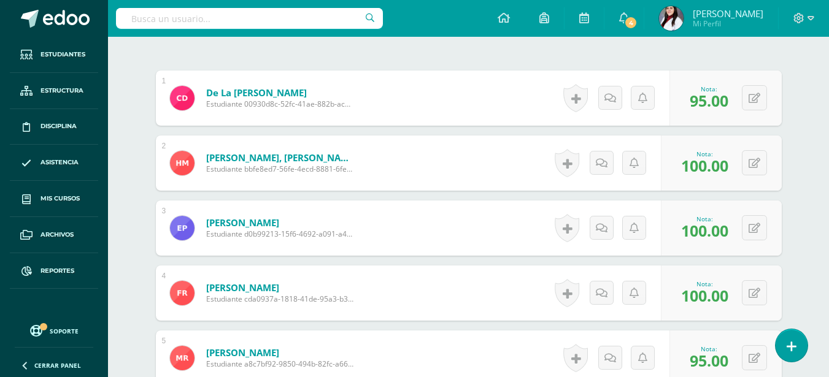
click at [704, 98] on span "95.00" at bounding box center [709, 100] width 39 height 21
click at [700, 101] on span "95.00" at bounding box center [709, 100] width 39 height 21
click at [701, 101] on span "95.00" at bounding box center [709, 100] width 39 height 21
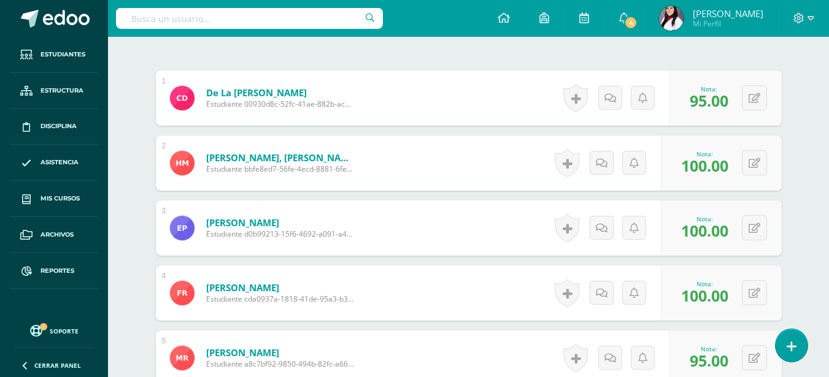
click at [701, 101] on span "95.00" at bounding box center [709, 100] width 39 height 21
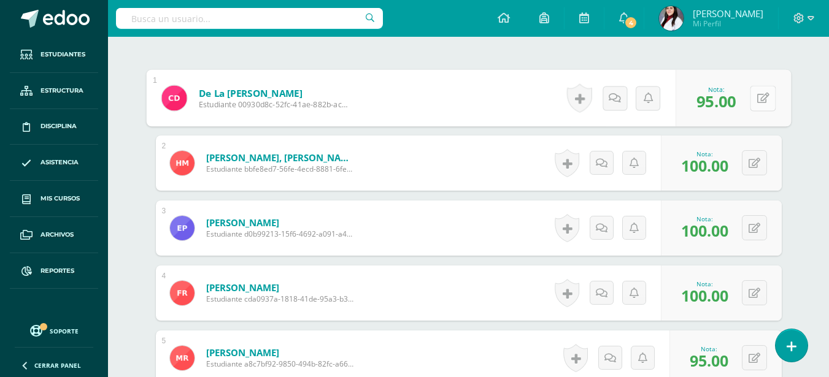
click at [757, 98] on icon at bounding box center [763, 98] width 12 height 10
type input "100"
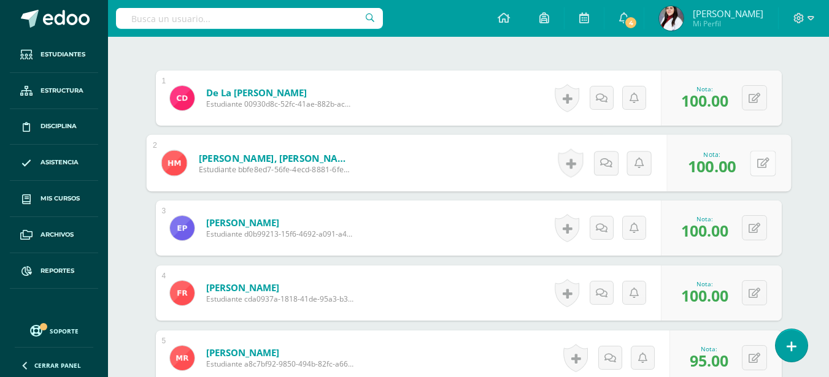
click at [758, 160] on icon at bounding box center [763, 163] width 12 height 10
type input "95"
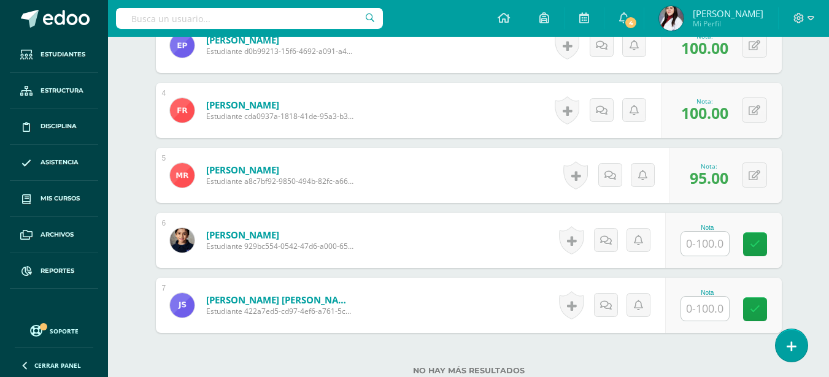
scroll to position [552, 0]
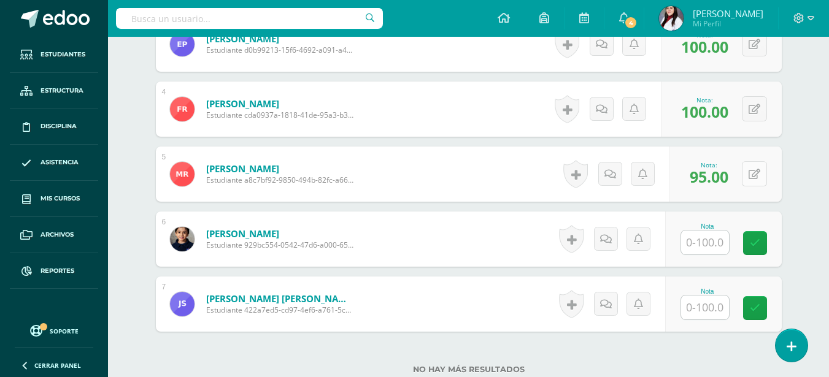
click at [752, 174] on icon at bounding box center [755, 174] width 12 height 10
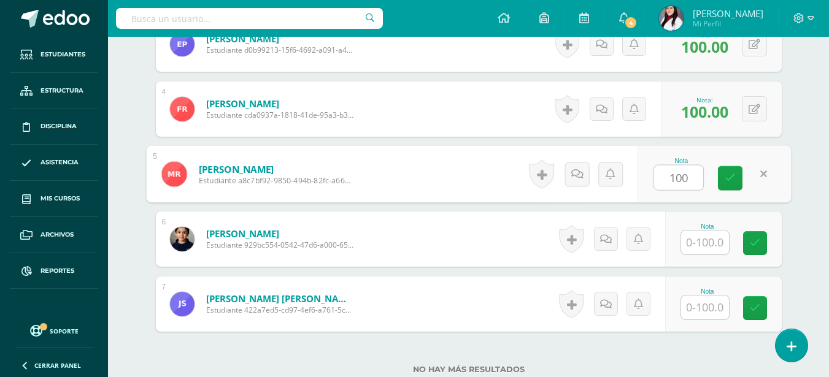
type input "100"
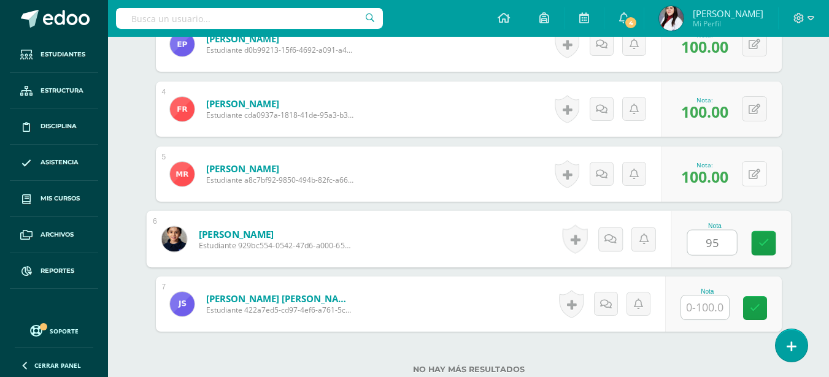
type input "95"
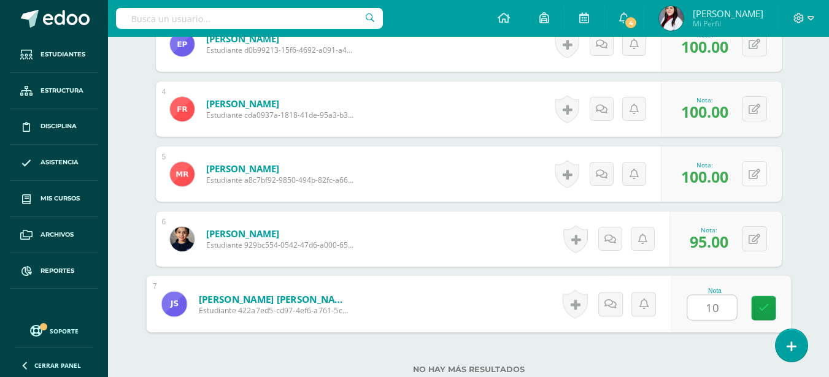
type input "100"
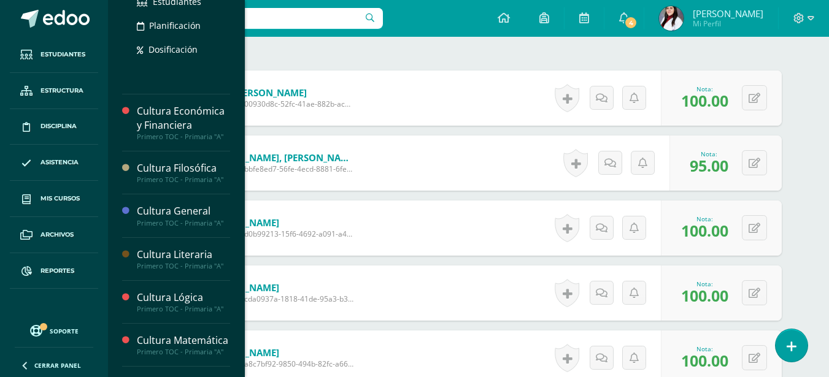
scroll to position [245, 0]
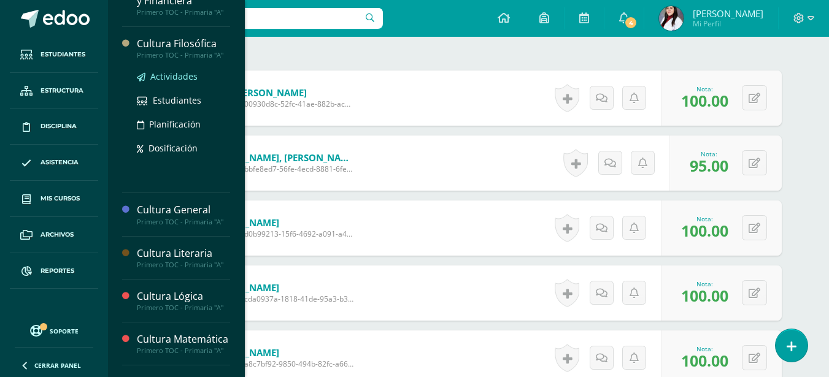
click at [184, 75] on span "Actividades" at bounding box center [173, 77] width 47 height 12
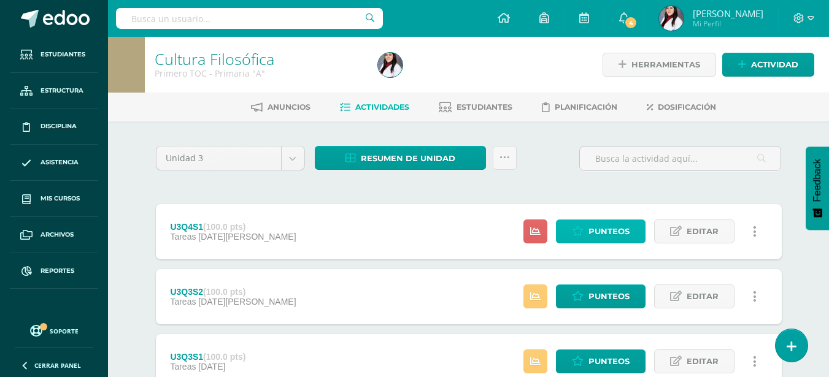
click at [596, 225] on span "Punteos" at bounding box center [608, 231] width 41 height 23
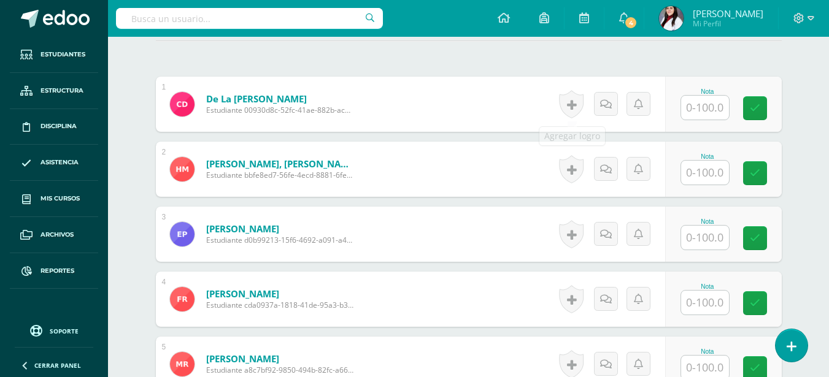
scroll to position [376, 0]
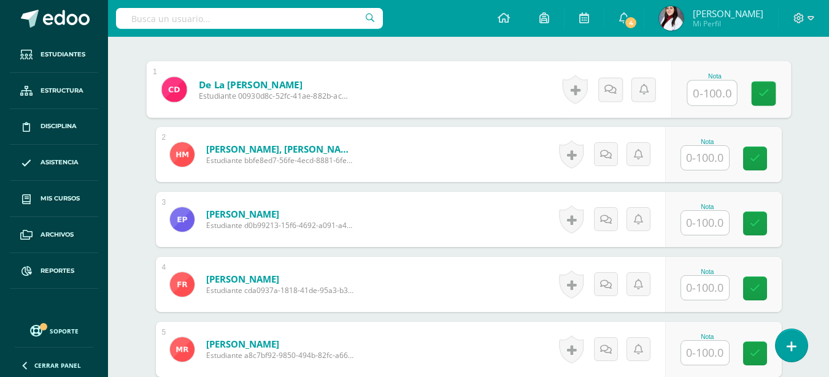
click at [706, 100] on input "text" at bounding box center [711, 93] width 49 height 25
type input "100"
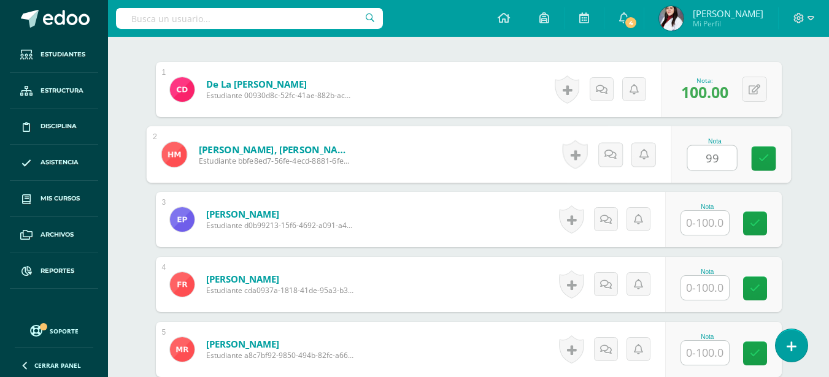
type input "99"
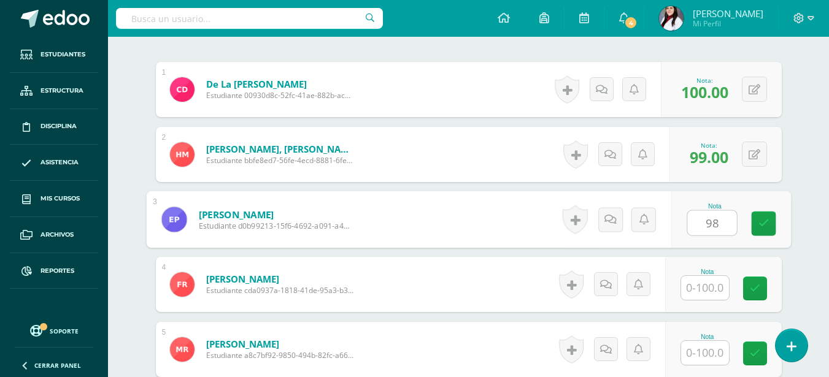
type input "98"
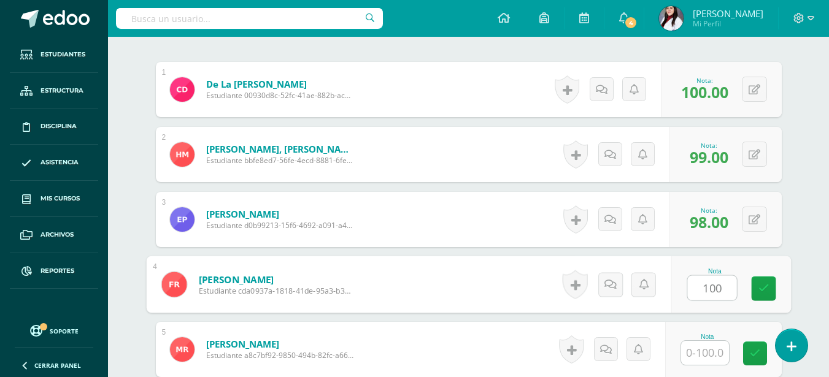
type input "100"
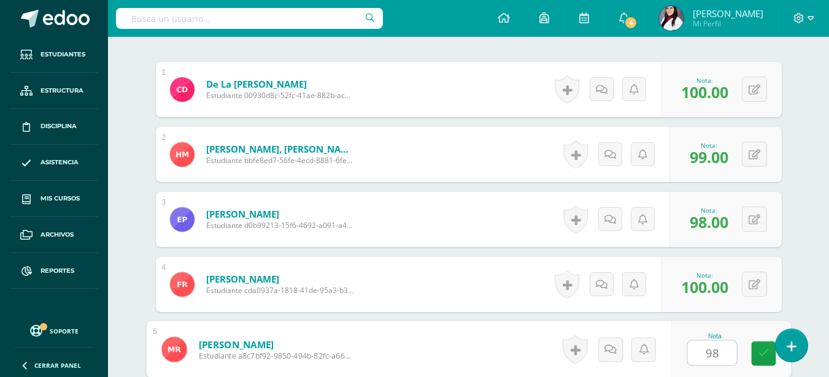
type input "98"
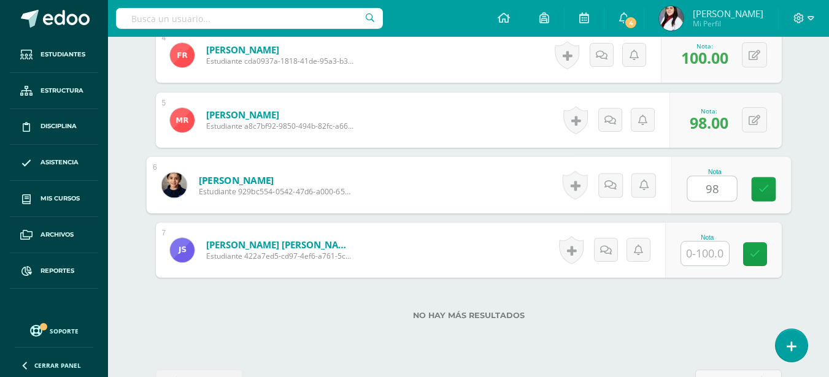
type input "98"
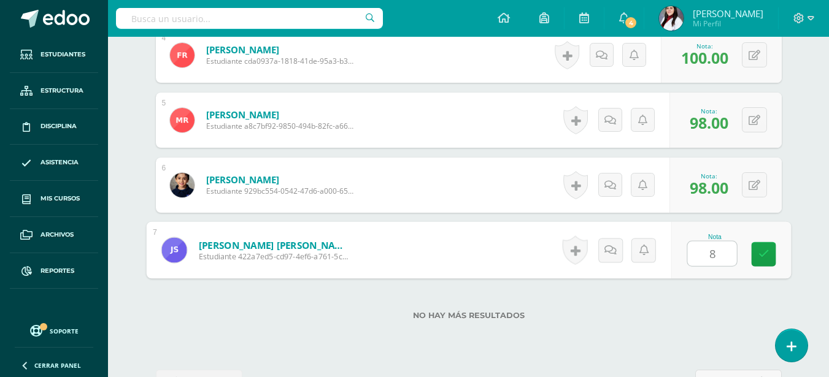
type input "87"
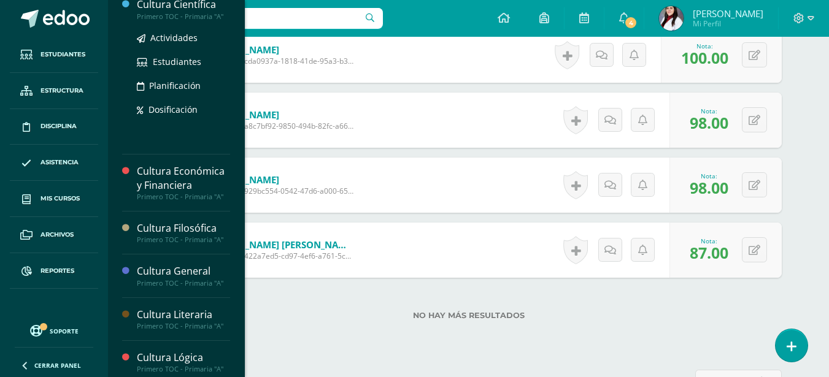
scroll to position [241, 0]
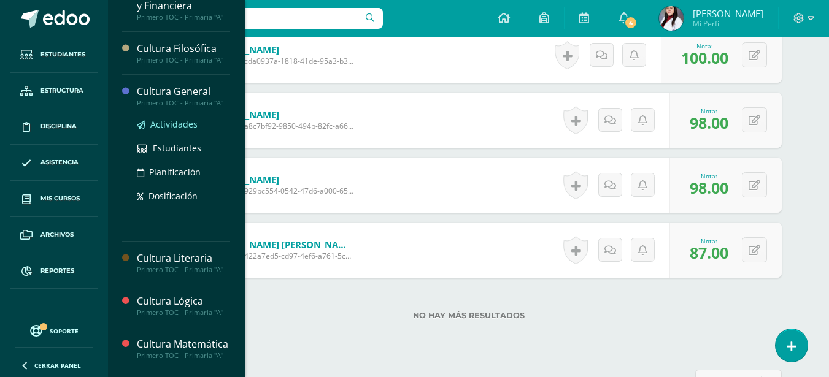
click at [172, 123] on span "Actividades" at bounding box center [173, 124] width 47 height 12
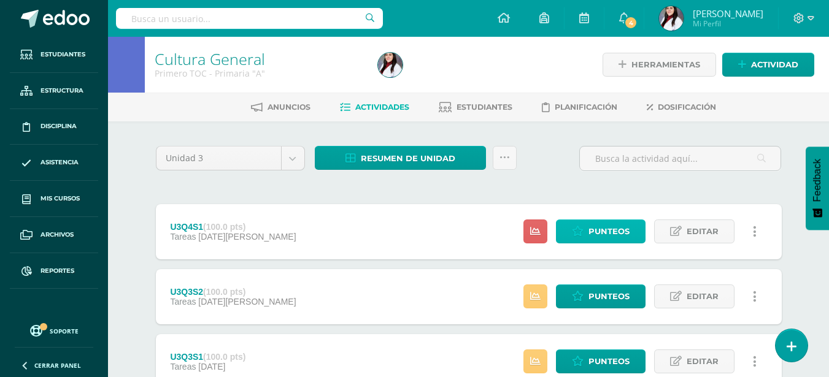
click at [621, 228] on span "Punteos" at bounding box center [608, 231] width 41 height 23
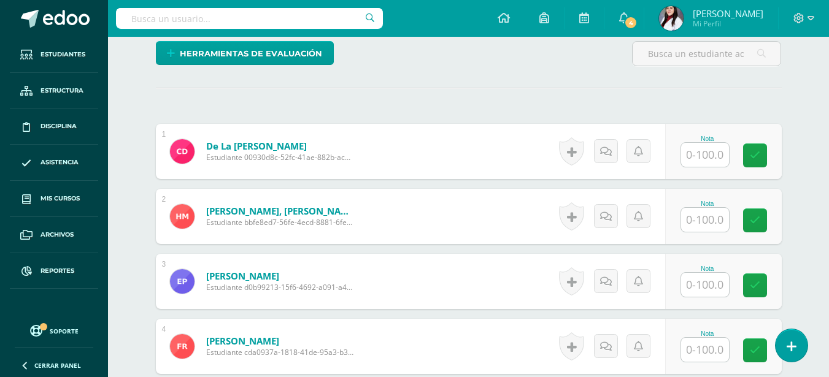
scroll to position [315, 0]
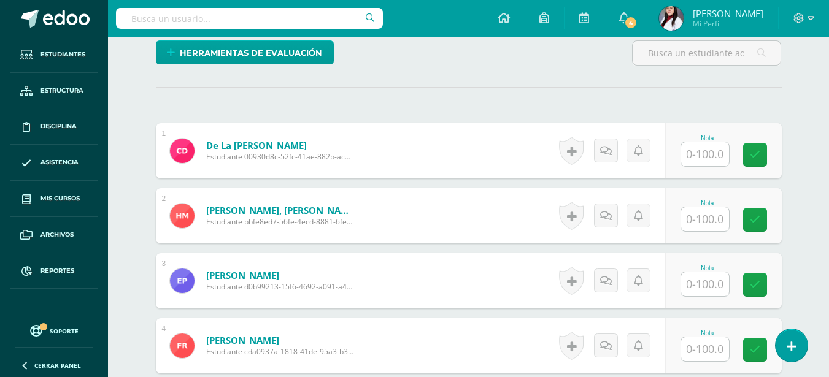
click at [706, 153] on input "text" at bounding box center [705, 154] width 48 height 24
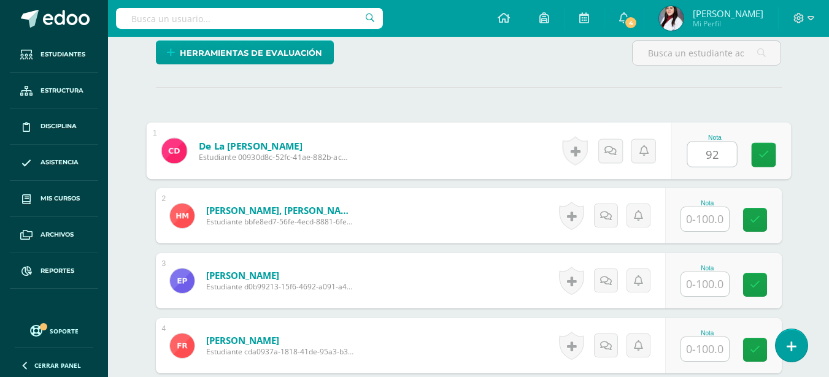
type input "92"
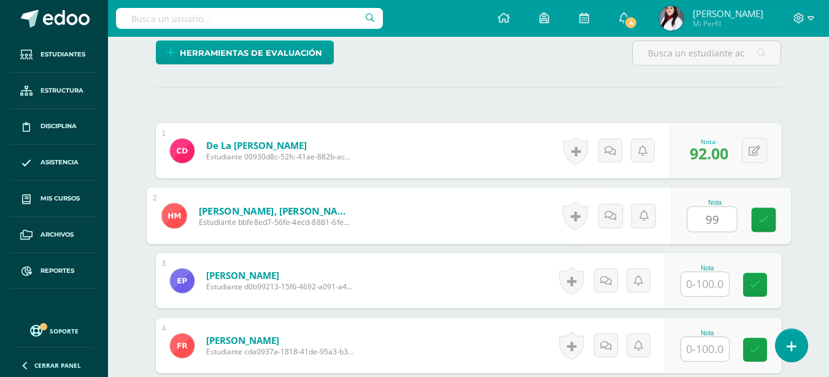
type input "99"
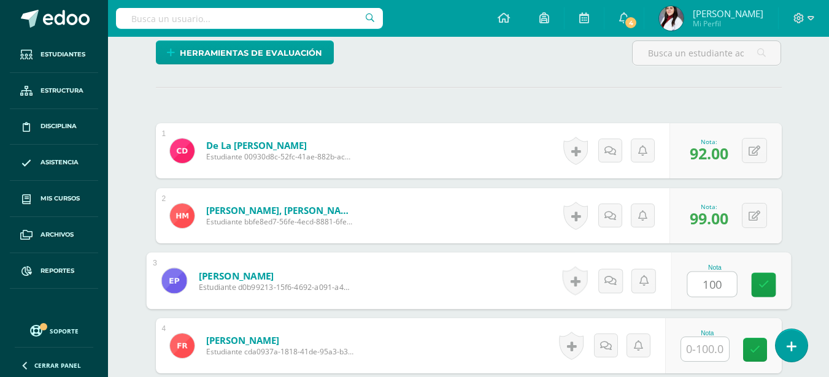
type input "100"
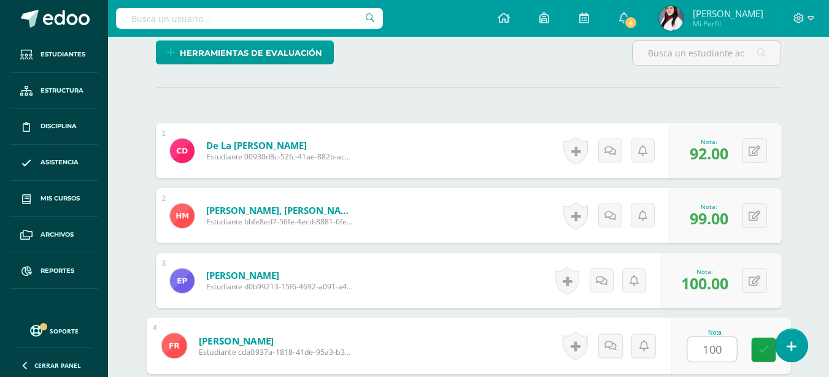
type input "100"
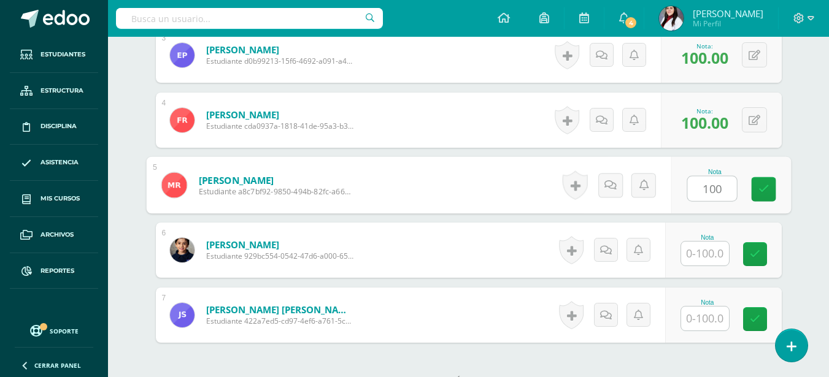
type input "100"
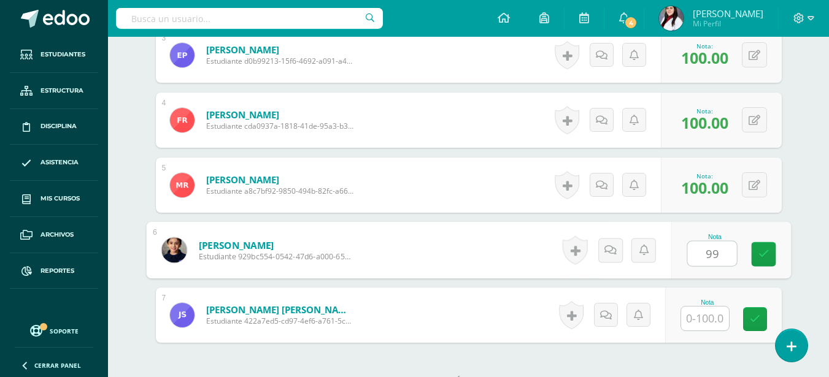
type input "99"
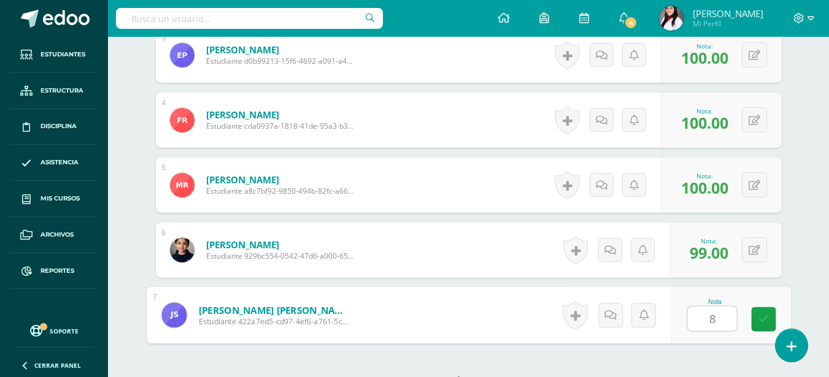
type input "81"
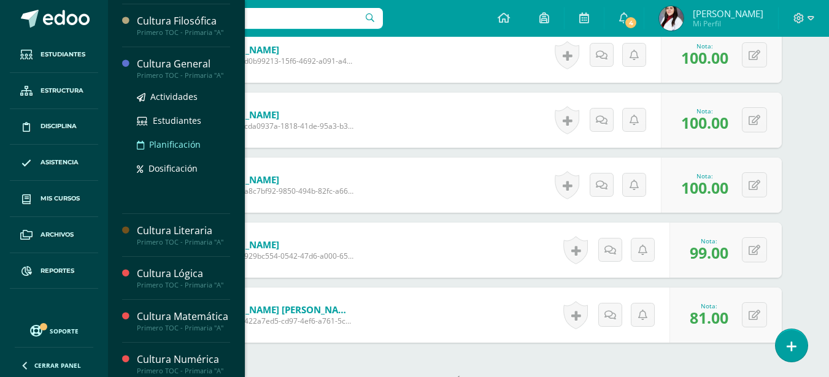
scroll to position [298, 0]
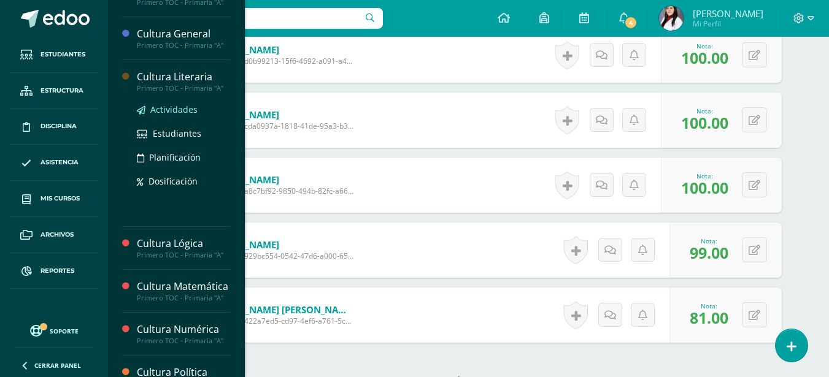
click at [184, 113] on span "Actividades" at bounding box center [173, 110] width 47 height 12
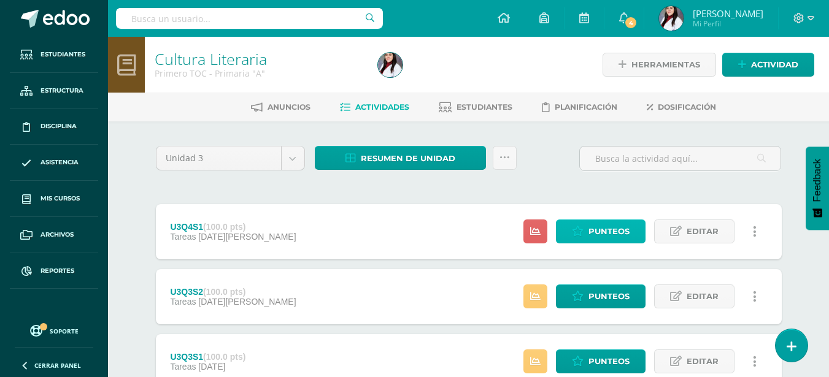
click at [605, 229] on span "Punteos" at bounding box center [608, 231] width 41 height 23
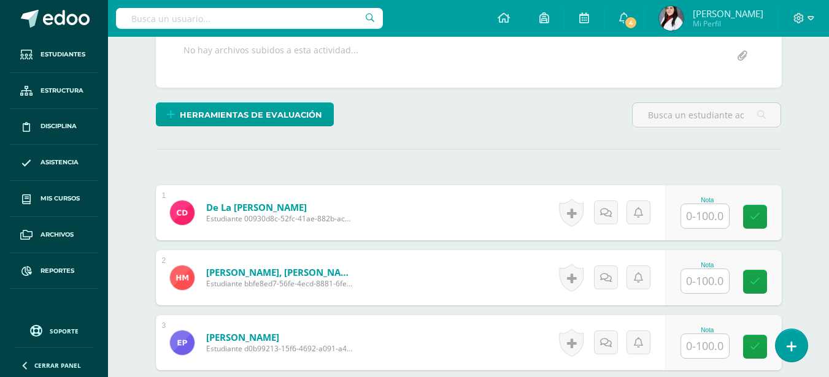
scroll to position [253, 0]
click at [704, 218] on input "text" at bounding box center [705, 216] width 48 height 24
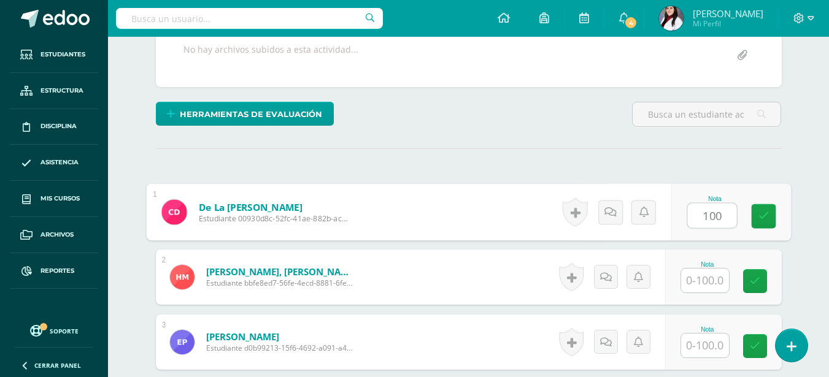
type input "100"
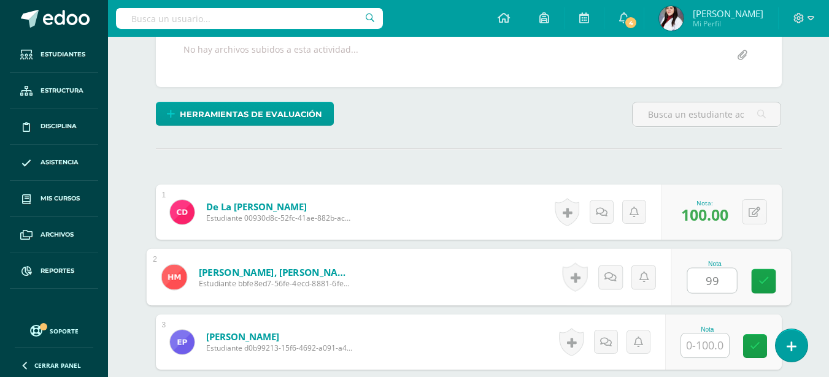
type input "99"
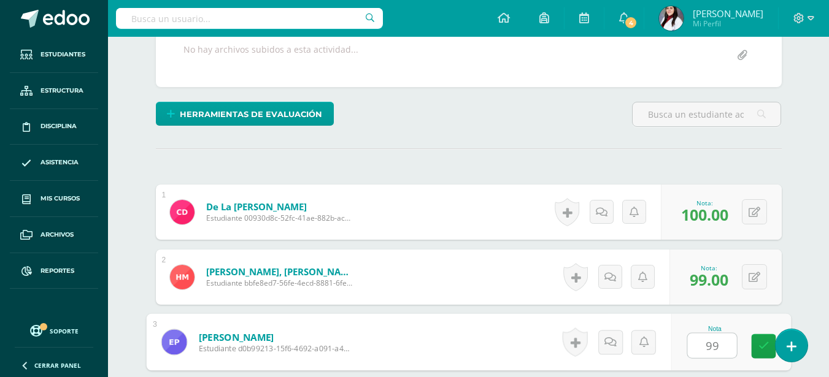
type input "99"
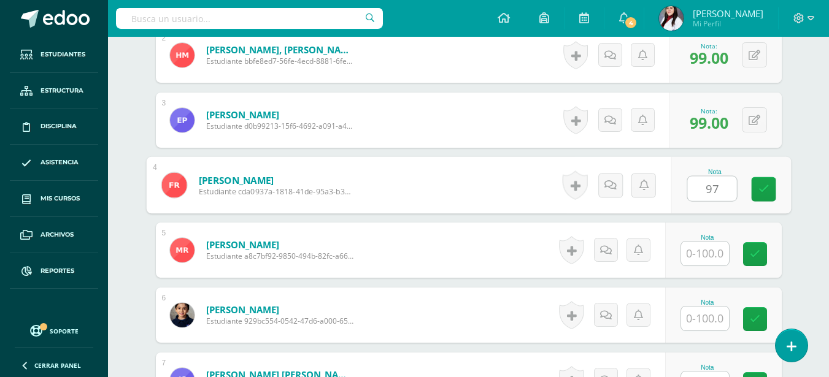
type input "97"
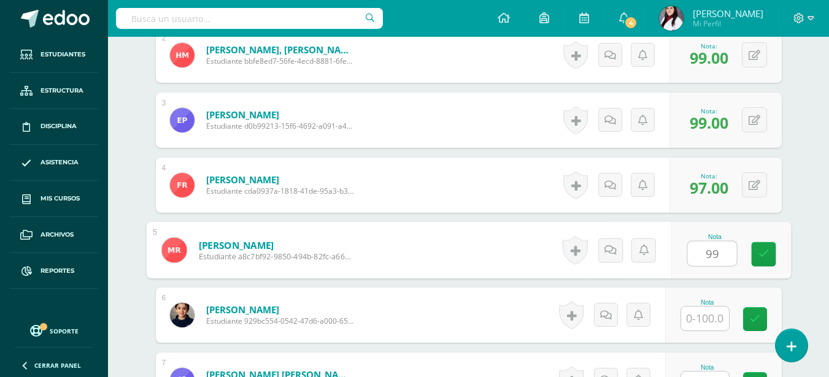
type input "99"
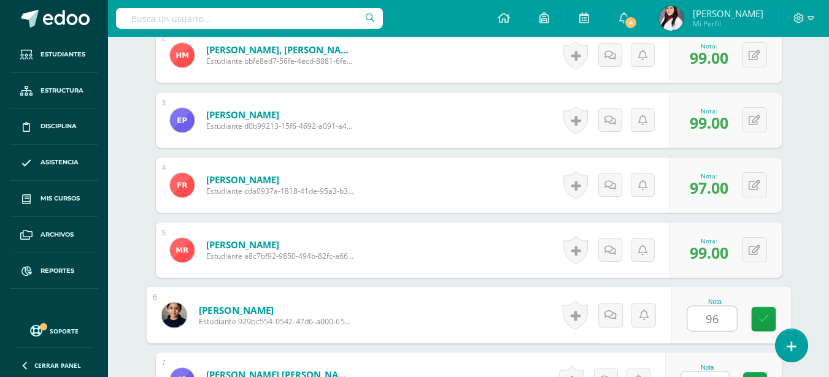
type input "96"
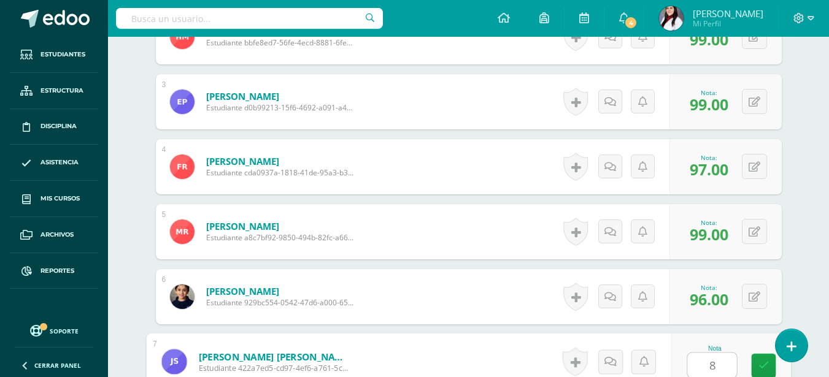
type input "83"
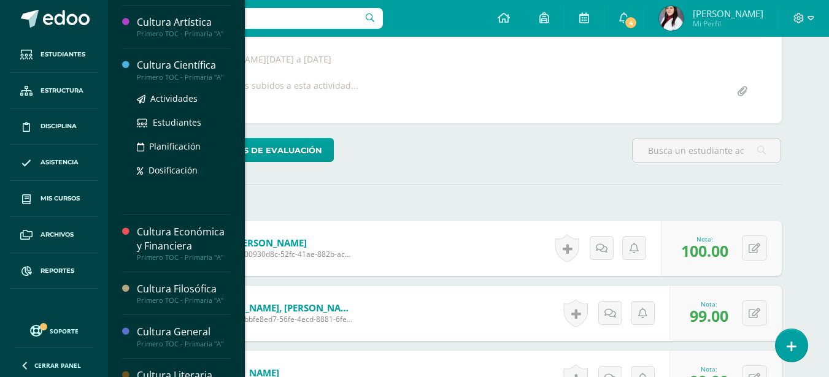
scroll to position [122, 0]
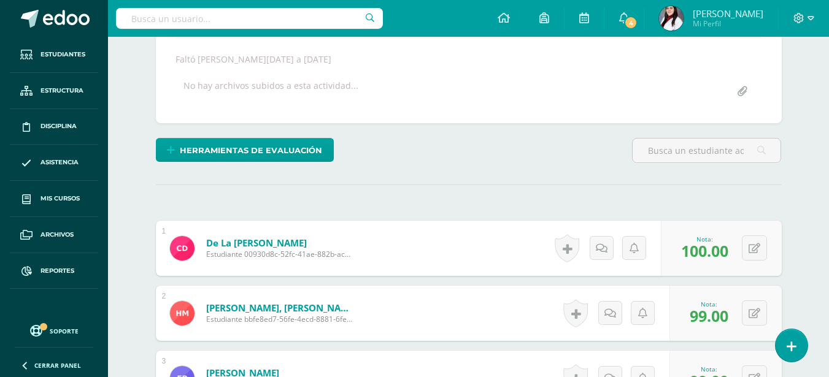
click at [381, 142] on div "Herramientas de evaluación Lista de cotejo Escala de valoración Puntos Extra Su…" at bounding box center [469, 155] width 636 height 35
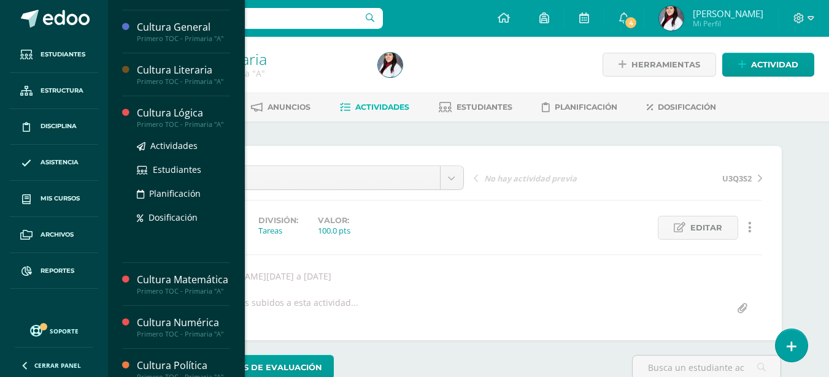
scroll to position [306, 0]
click at [176, 142] on span "Actividades" at bounding box center [173, 145] width 47 height 12
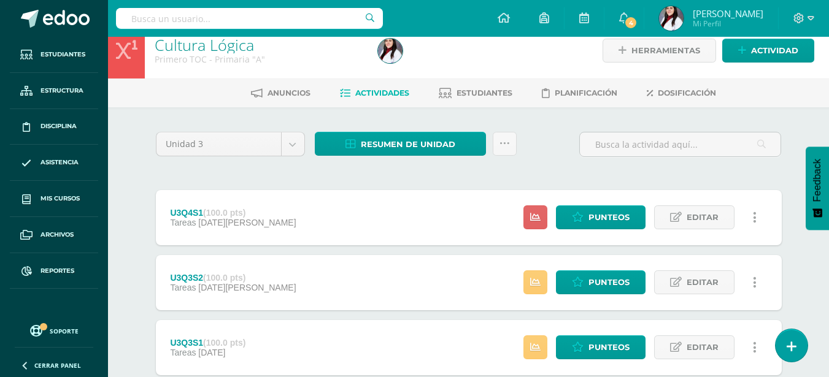
scroll to position [61, 0]
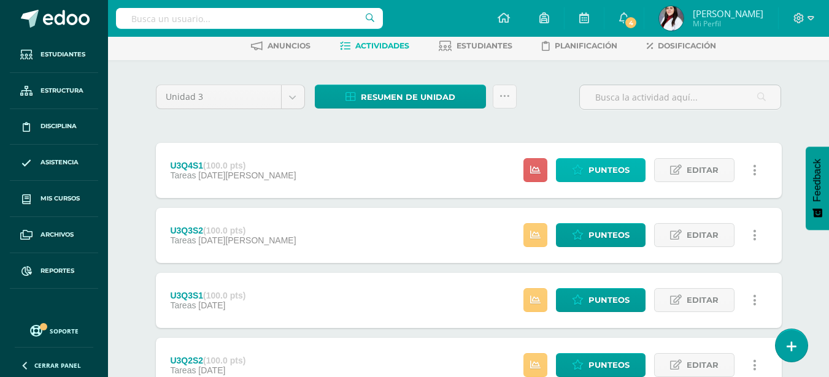
click at [601, 172] on span "Punteos" at bounding box center [608, 170] width 41 height 23
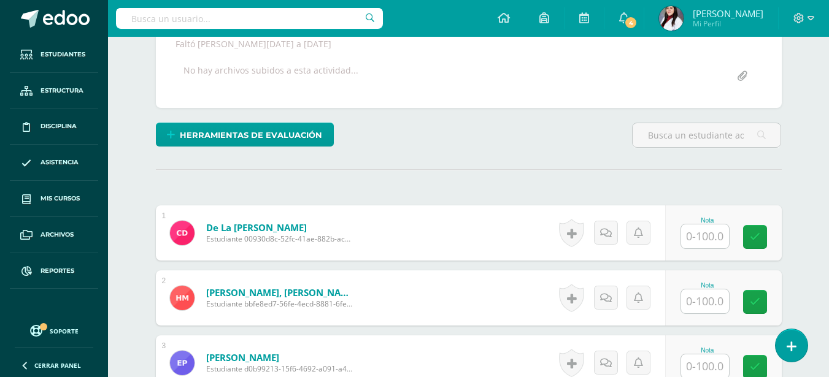
scroll to position [254, 0]
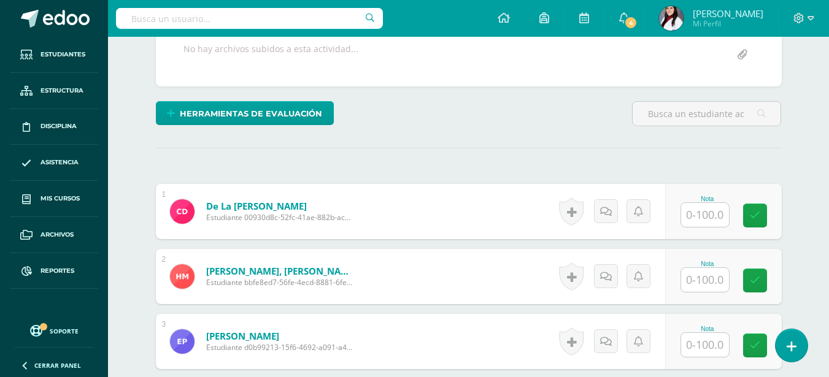
click at [698, 219] on input "text" at bounding box center [705, 215] width 48 height 24
type input "100"
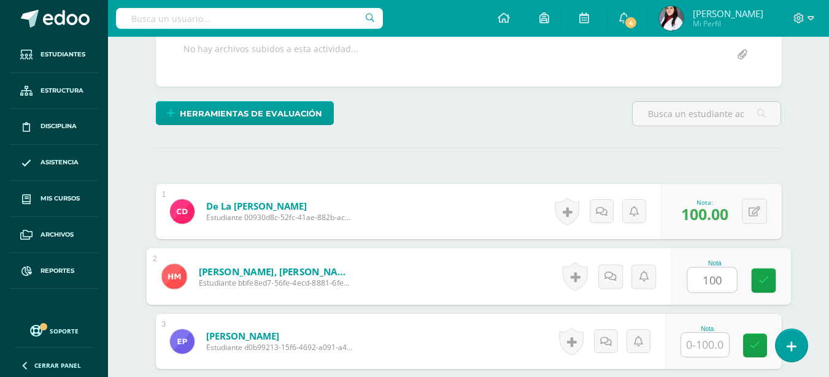
type input "100"
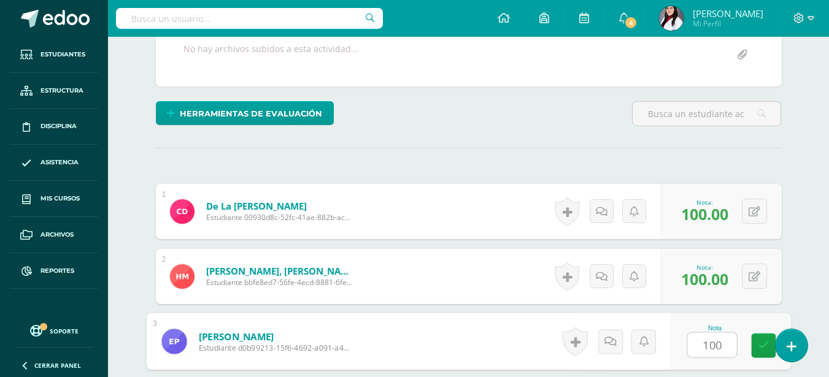
type input "100"
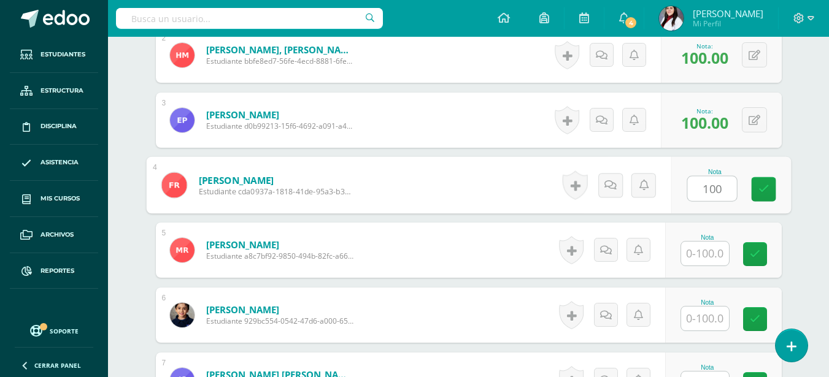
type input "100"
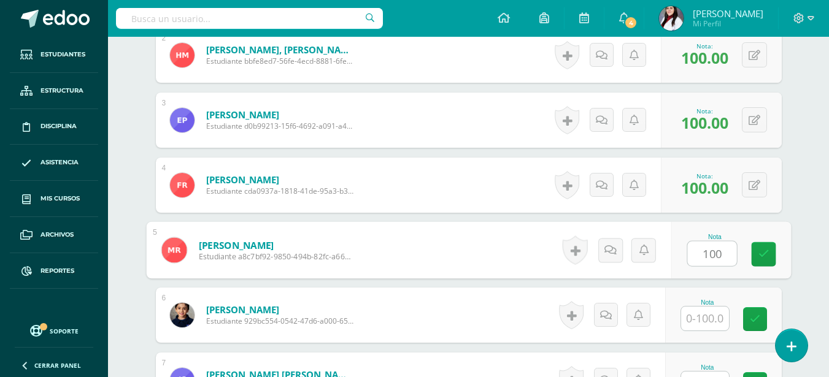
type input "100"
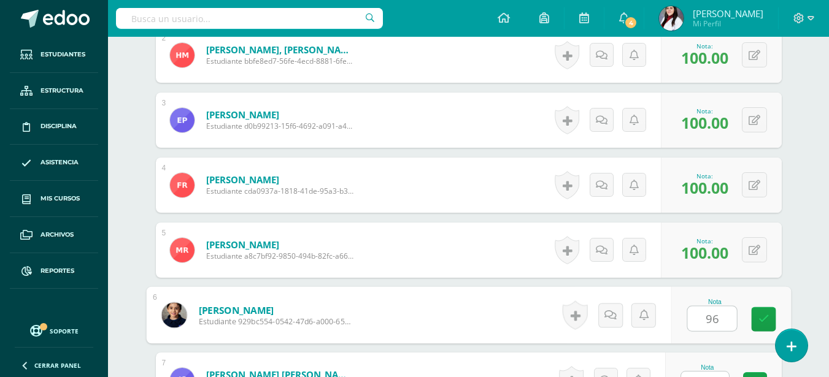
type input "96"
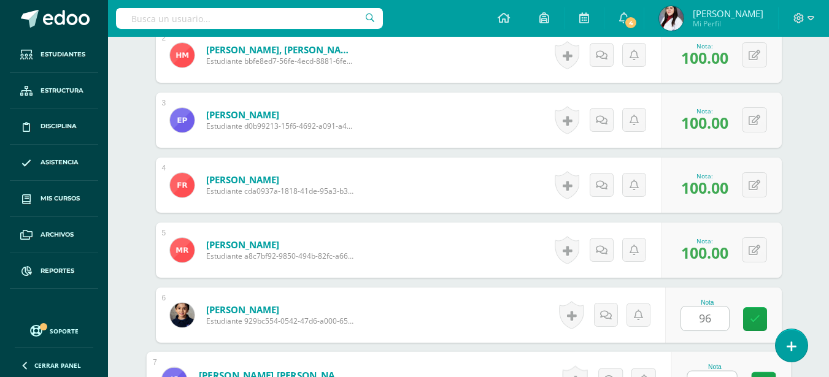
scroll to position [494, 0]
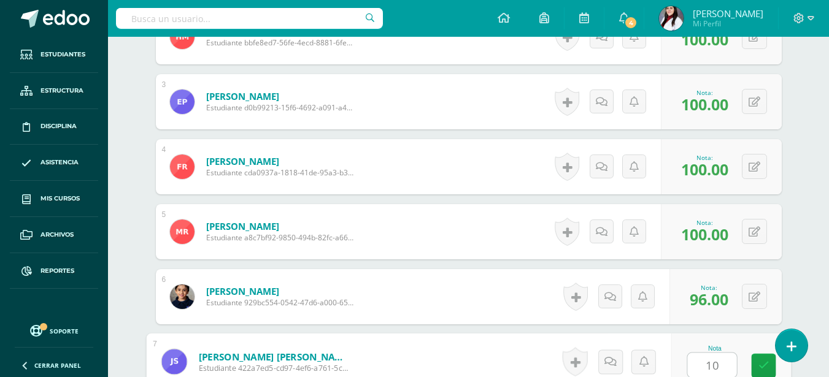
type input "100"
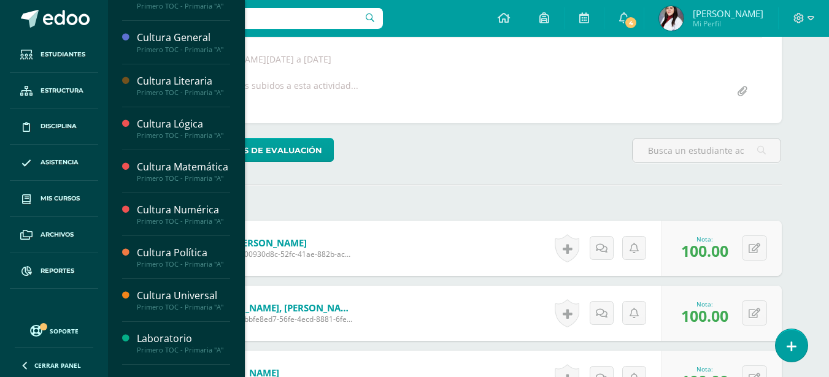
scroll to position [429, 0]
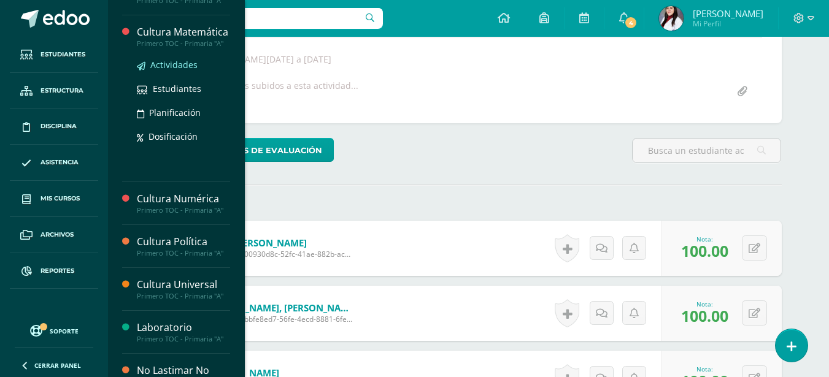
click at [174, 71] on span "Actividades" at bounding box center [173, 65] width 47 height 12
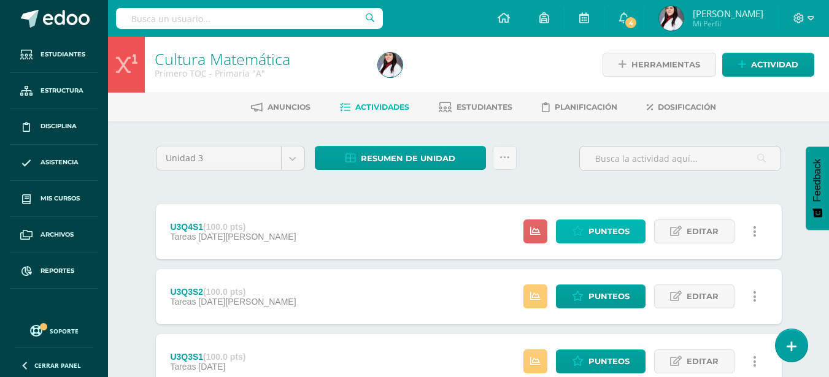
click at [595, 229] on span "Punteos" at bounding box center [608, 231] width 41 height 23
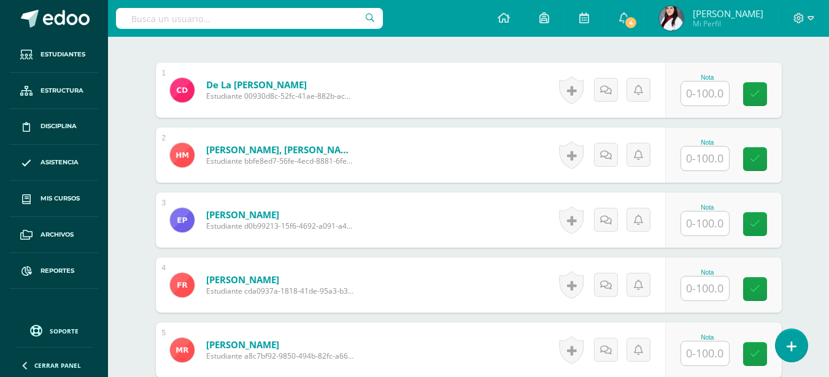
scroll to position [376, 0]
click at [718, 165] on input "text" at bounding box center [705, 158] width 48 height 24
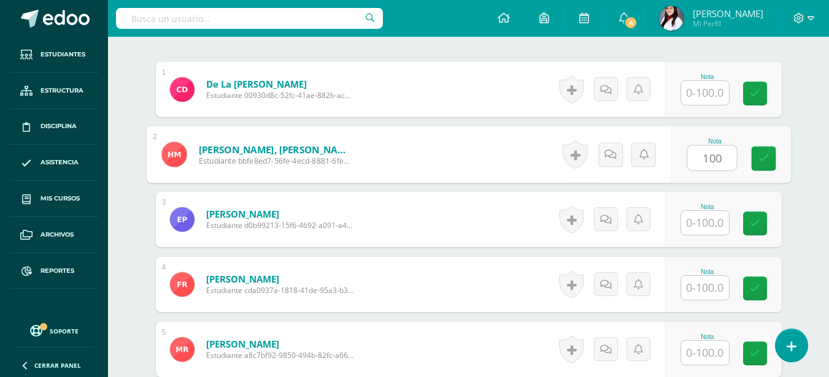
type input "100"
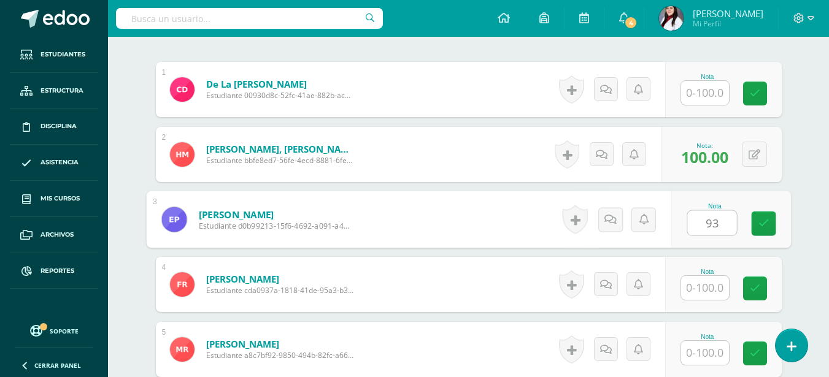
type input "93"
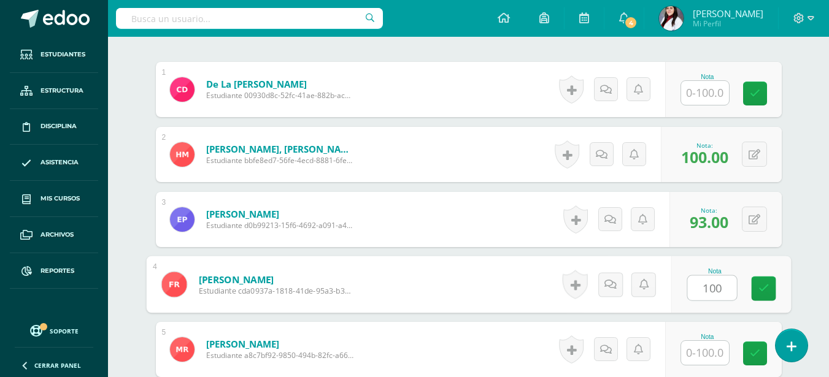
type input "100"
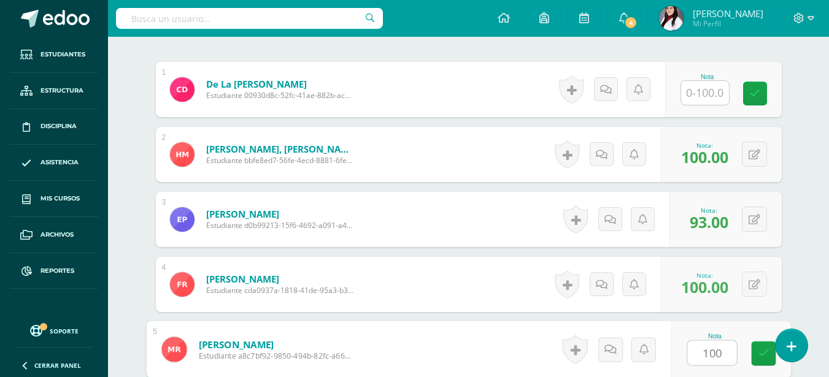
type input "100"
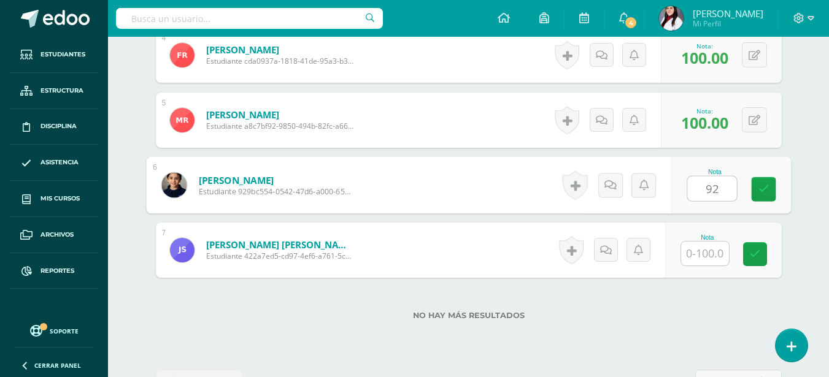
type input "92"
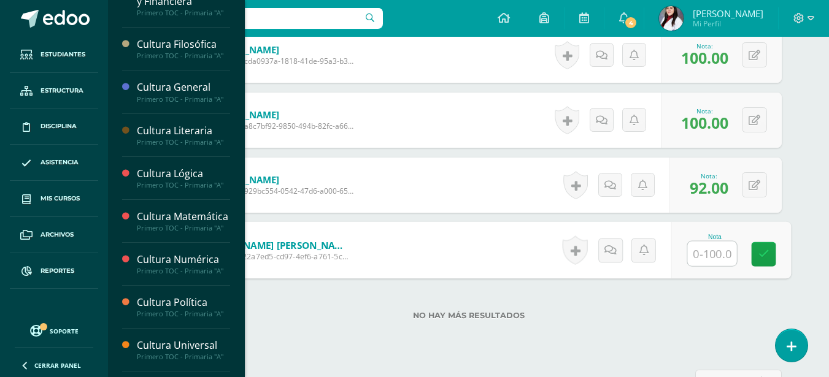
scroll to position [368, 0]
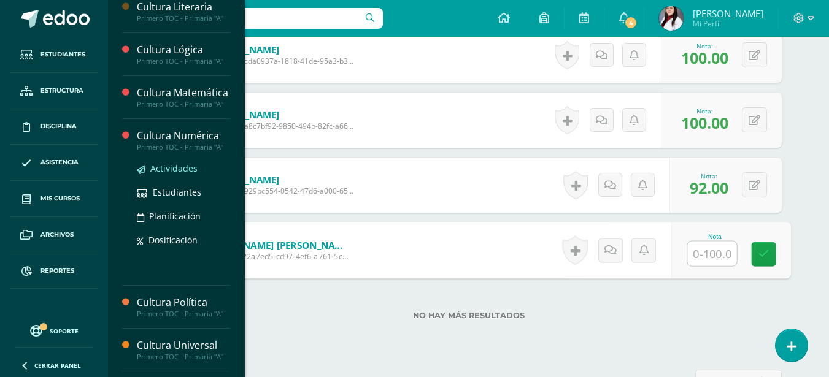
click at [175, 174] on span "Actividades" at bounding box center [173, 169] width 47 height 12
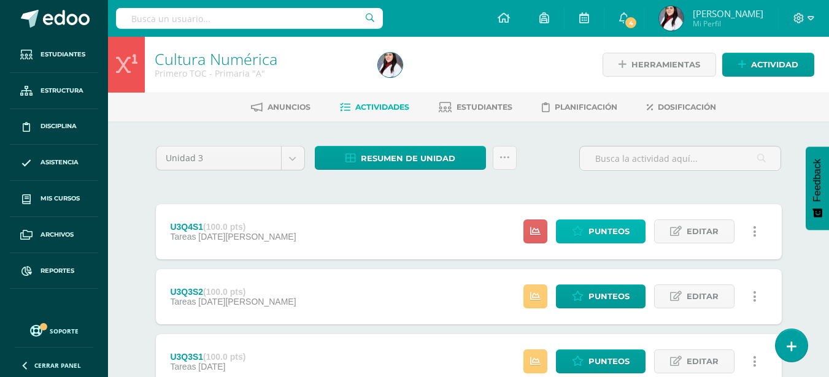
click at [609, 225] on span "Punteos" at bounding box center [608, 231] width 41 height 23
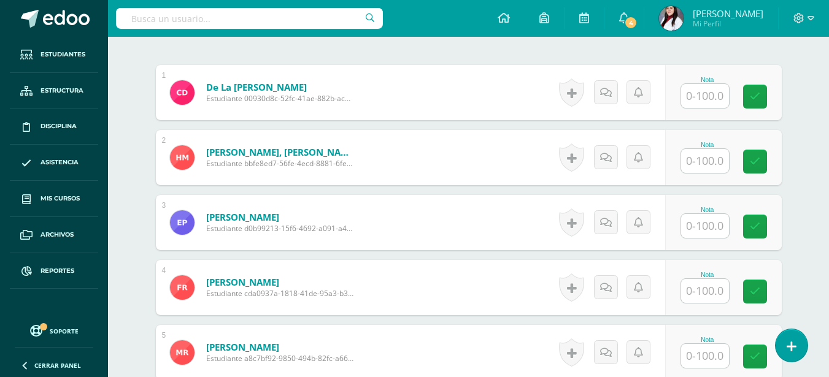
scroll to position [376, 0]
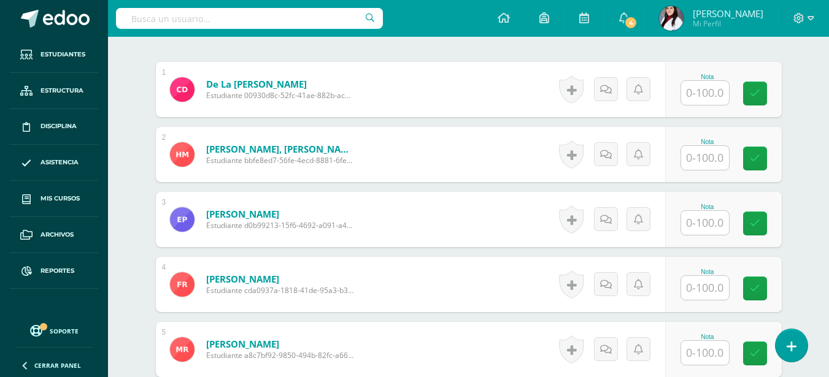
click at [714, 161] on input "text" at bounding box center [705, 158] width 48 height 24
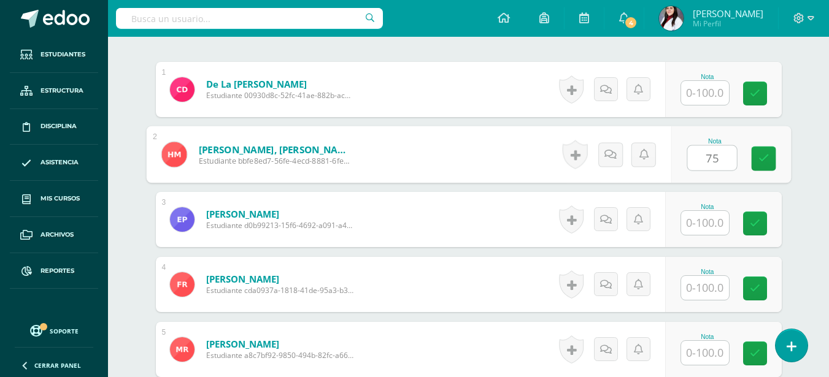
type input "75"
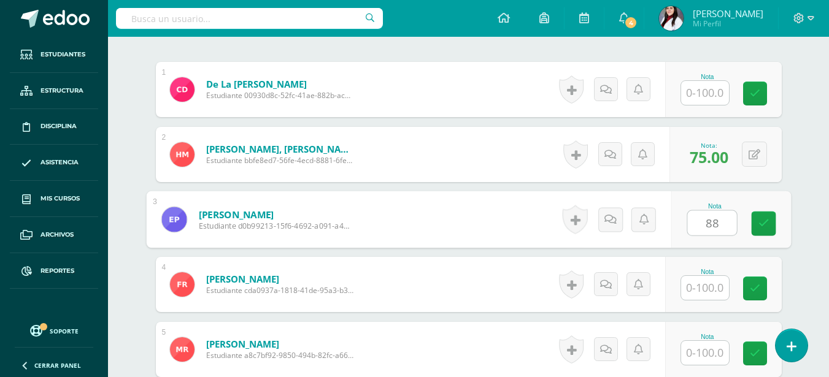
type input "88"
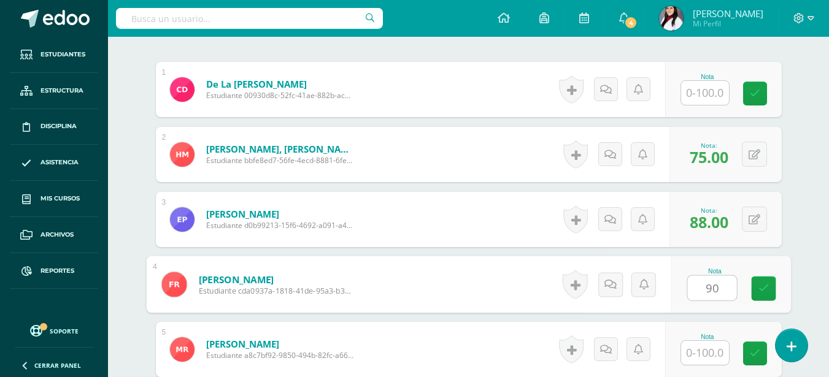
type input "90"
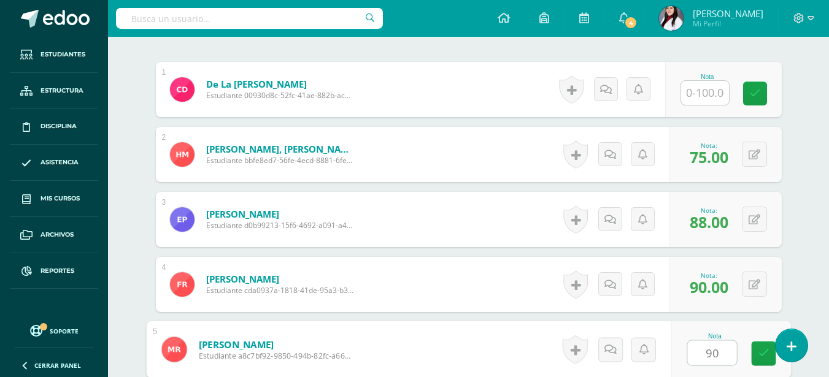
type input "90"
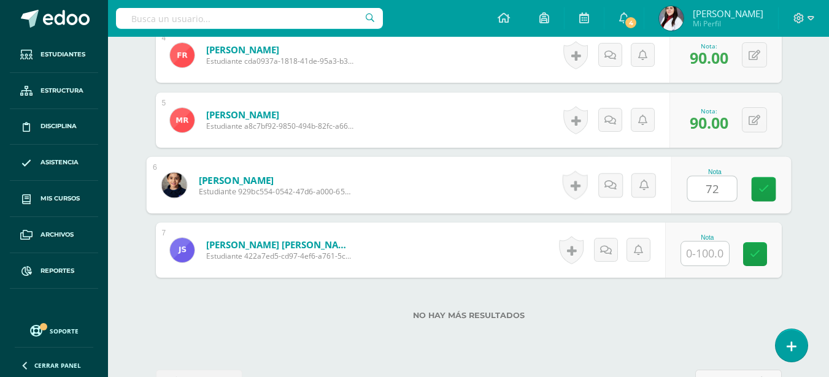
type input "72"
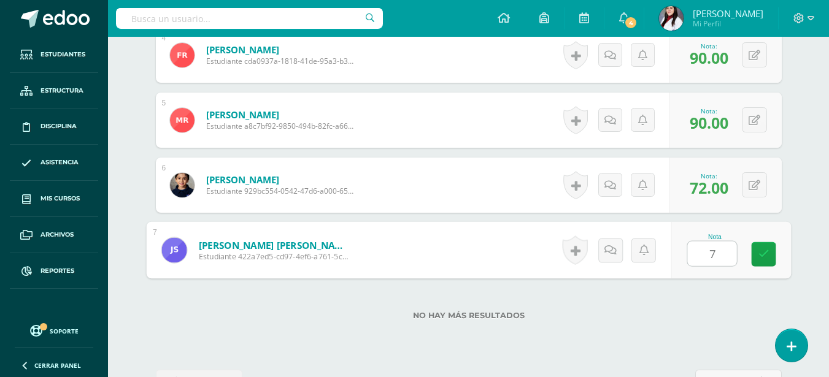
type input "70"
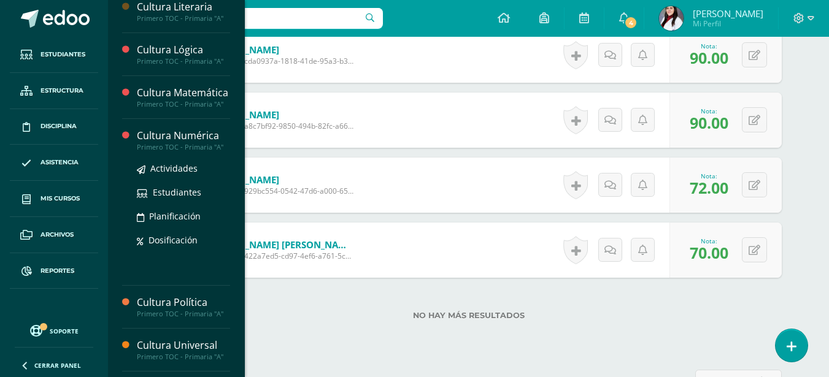
scroll to position [429, 0]
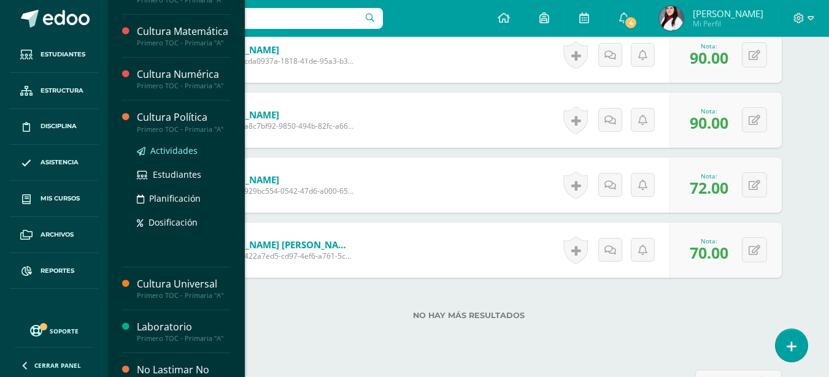
click at [175, 156] on span "Actividades" at bounding box center [173, 151] width 47 height 12
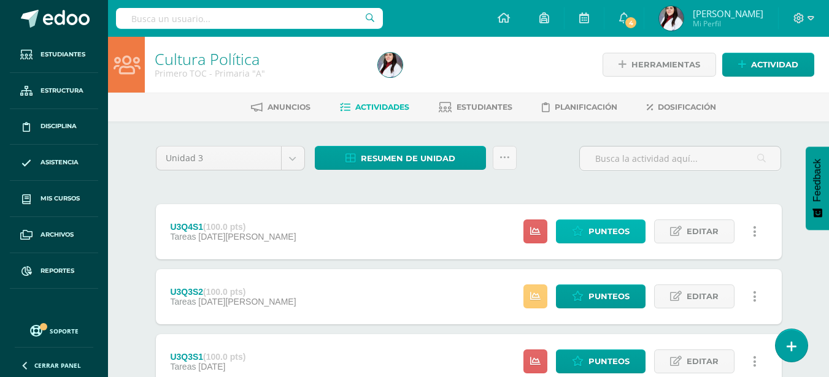
click at [611, 236] on span "Punteos" at bounding box center [608, 231] width 41 height 23
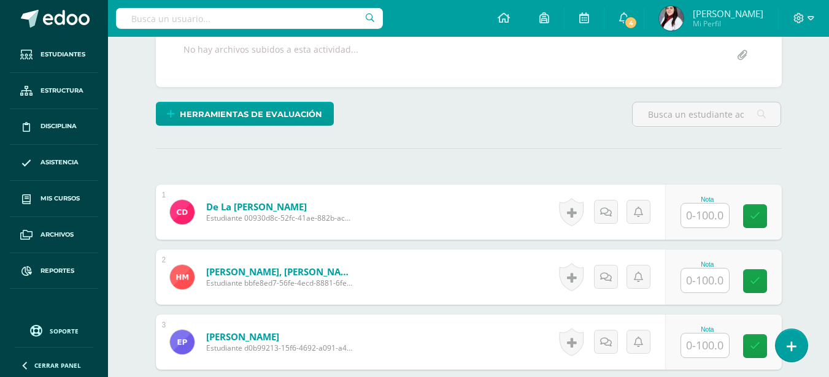
scroll to position [254, 0]
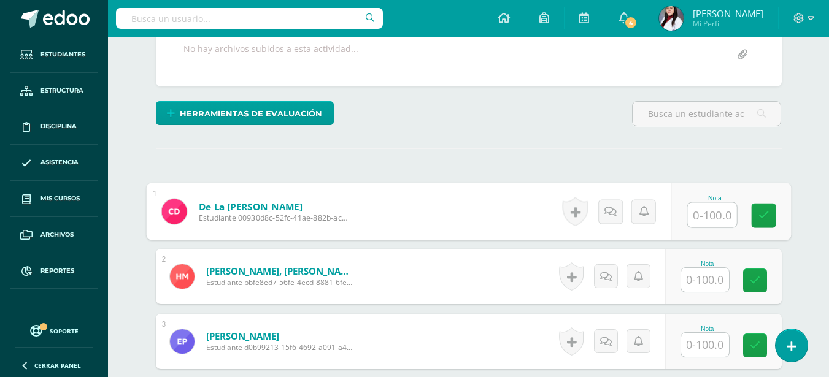
click at [703, 214] on input "text" at bounding box center [711, 215] width 49 height 25
click at [707, 279] on input "text" at bounding box center [705, 280] width 48 height 24
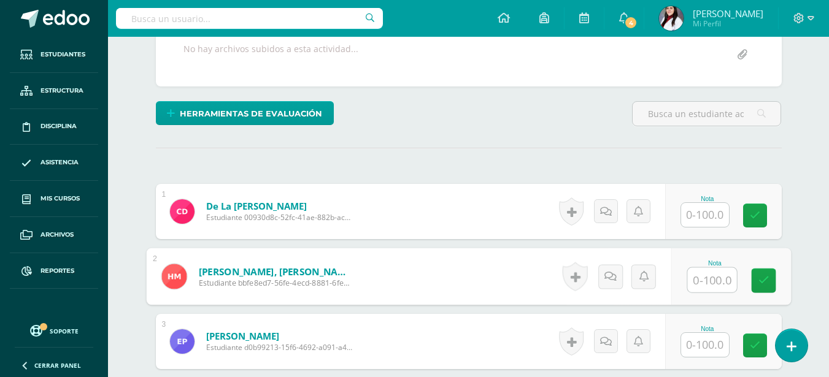
click at [707, 279] on input "text" at bounding box center [711, 280] width 49 height 25
type input "100"
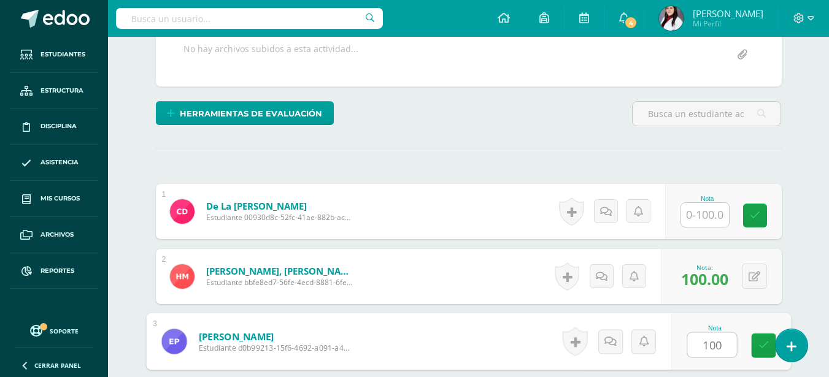
type input "100"
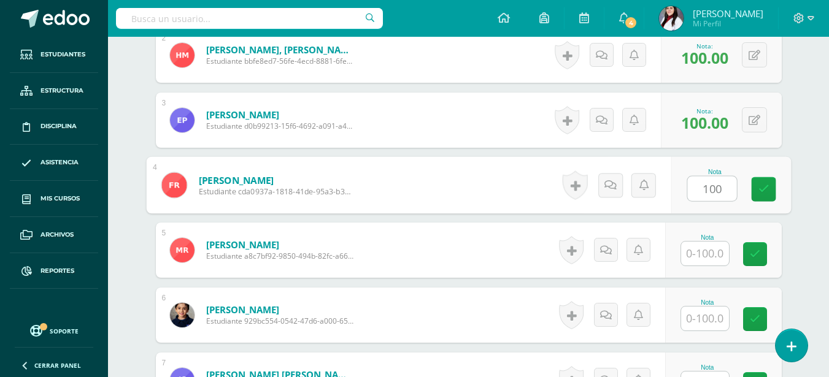
type input "100"
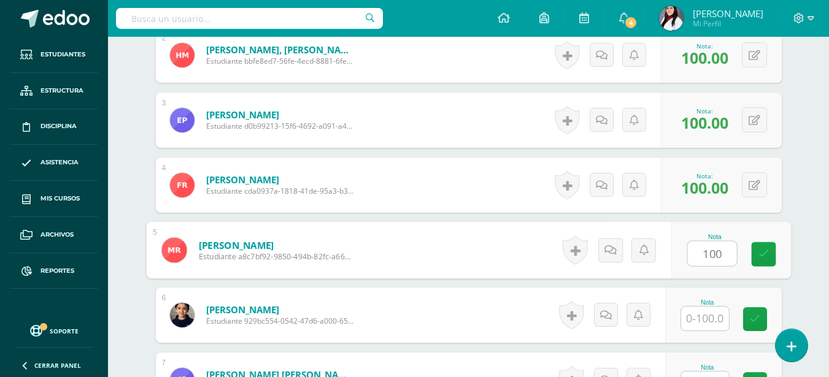
type input "100"
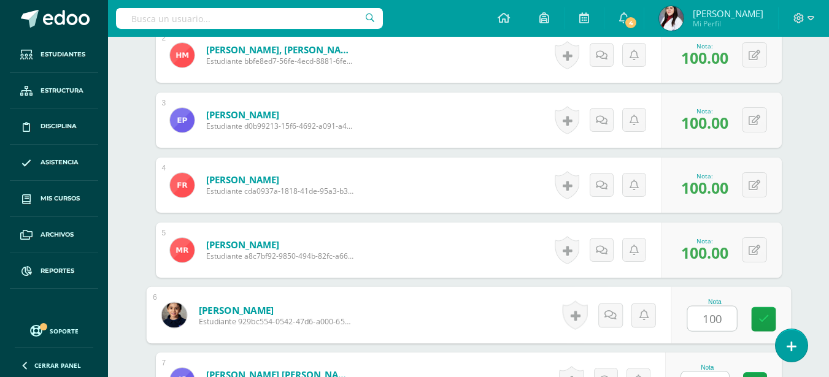
type input "100"
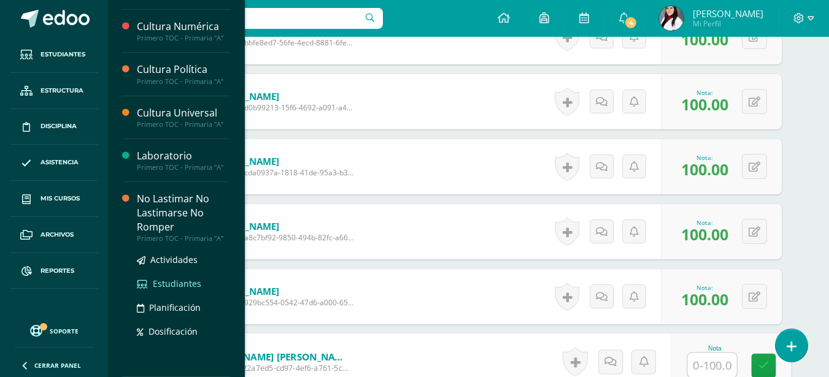
scroll to position [491, 0]
click at [181, 258] on span "Actividades" at bounding box center [173, 260] width 47 height 12
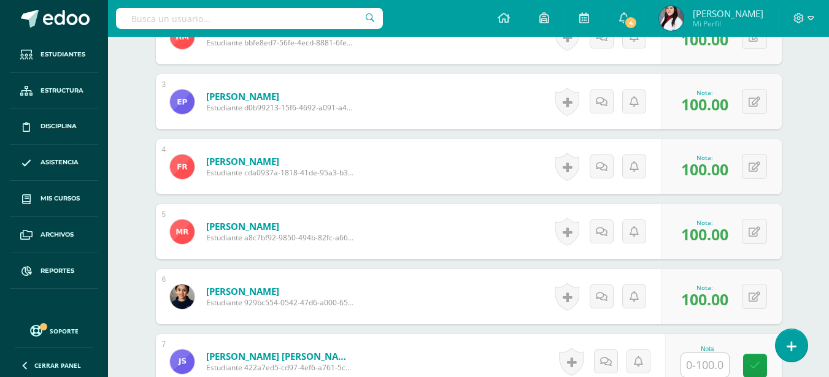
scroll to position [368, 0]
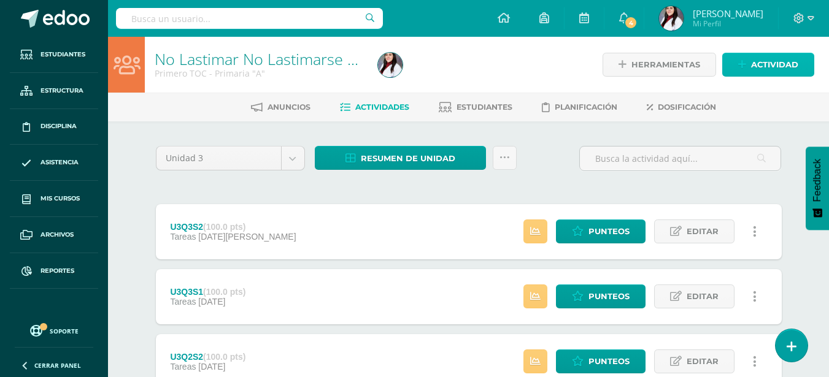
click at [750, 60] on link "Actividad" at bounding box center [768, 65] width 92 height 24
click at [0, 0] on div "Crea una nueva actividad Tarea Examen Evento Aviso Título: Fecha: 2025-08-12 20…" at bounding box center [0, 0] width 0 height 0
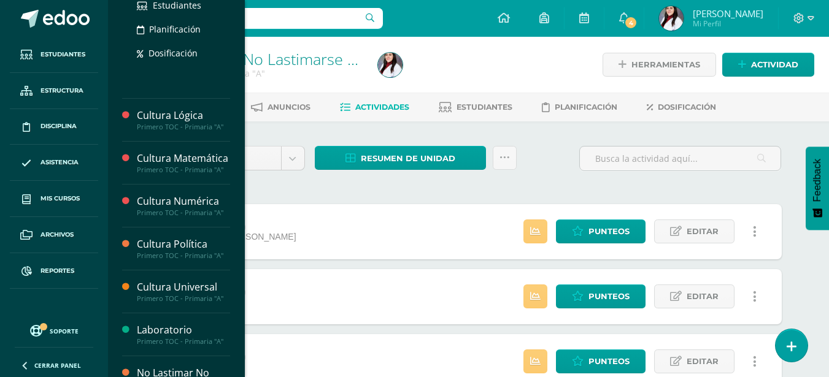
scroll to position [429, 0]
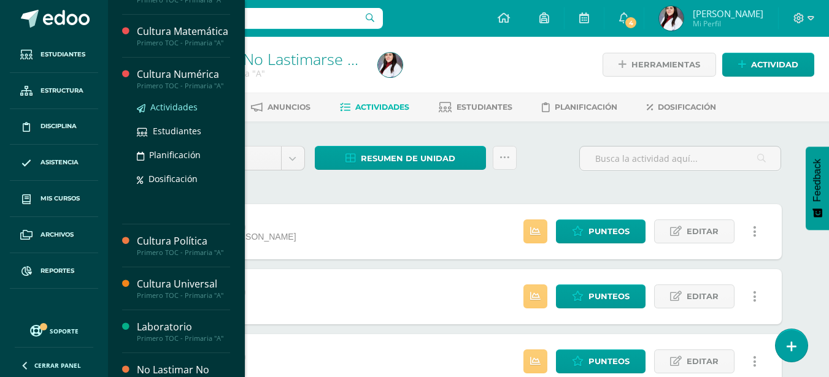
click at [187, 113] on span "Actividades" at bounding box center [173, 107] width 47 height 12
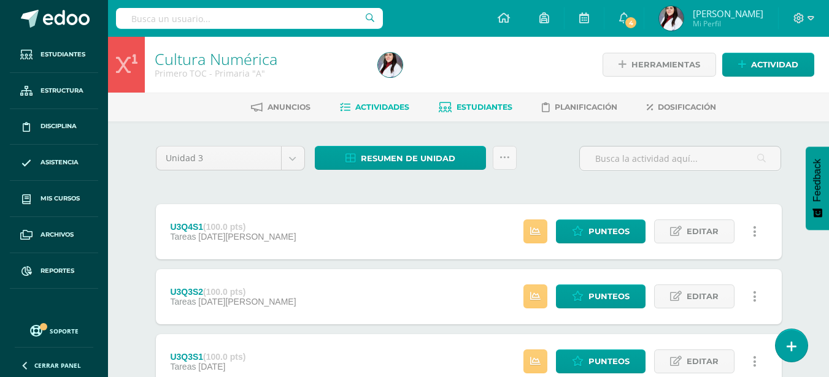
click at [483, 114] on link "Estudiantes" at bounding box center [476, 108] width 74 height 20
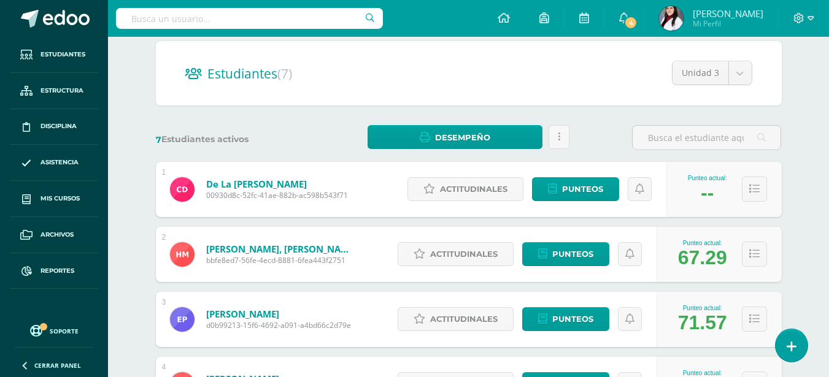
scroll to position [184, 0]
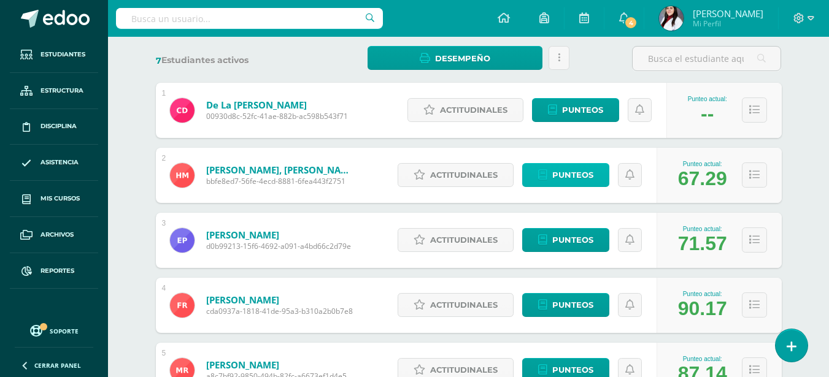
click at [574, 171] on span "Punteos" at bounding box center [572, 175] width 41 height 23
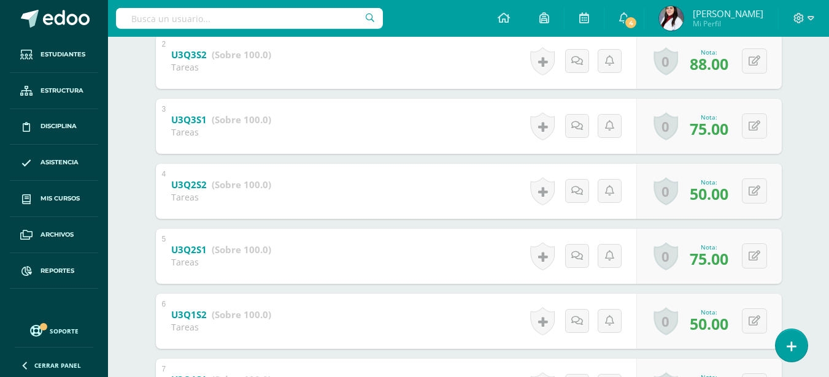
scroll to position [333, 0]
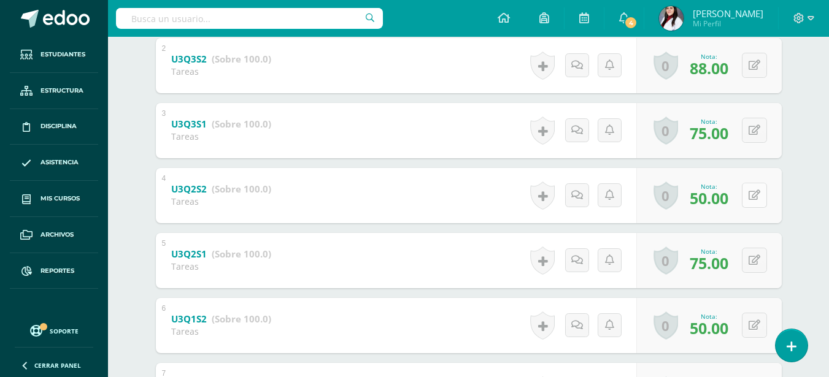
click at [753, 197] on icon at bounding box center [755, 195] width 12 height 10
type input "75"
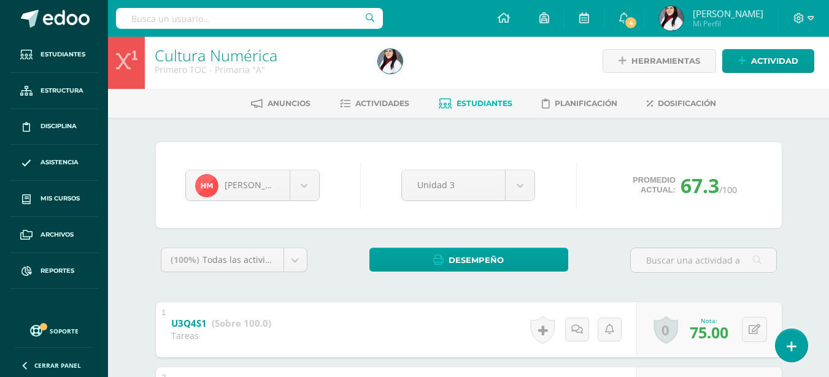
scroll to position [0, 0]
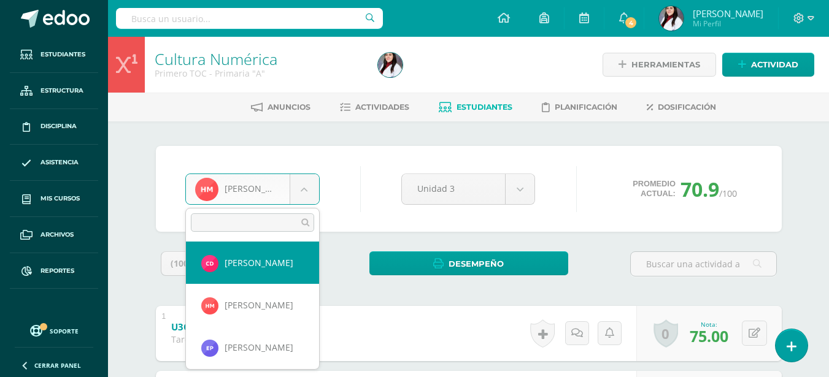
select select "405"
